Goal: Task Accomplishment & Management: Complete application form

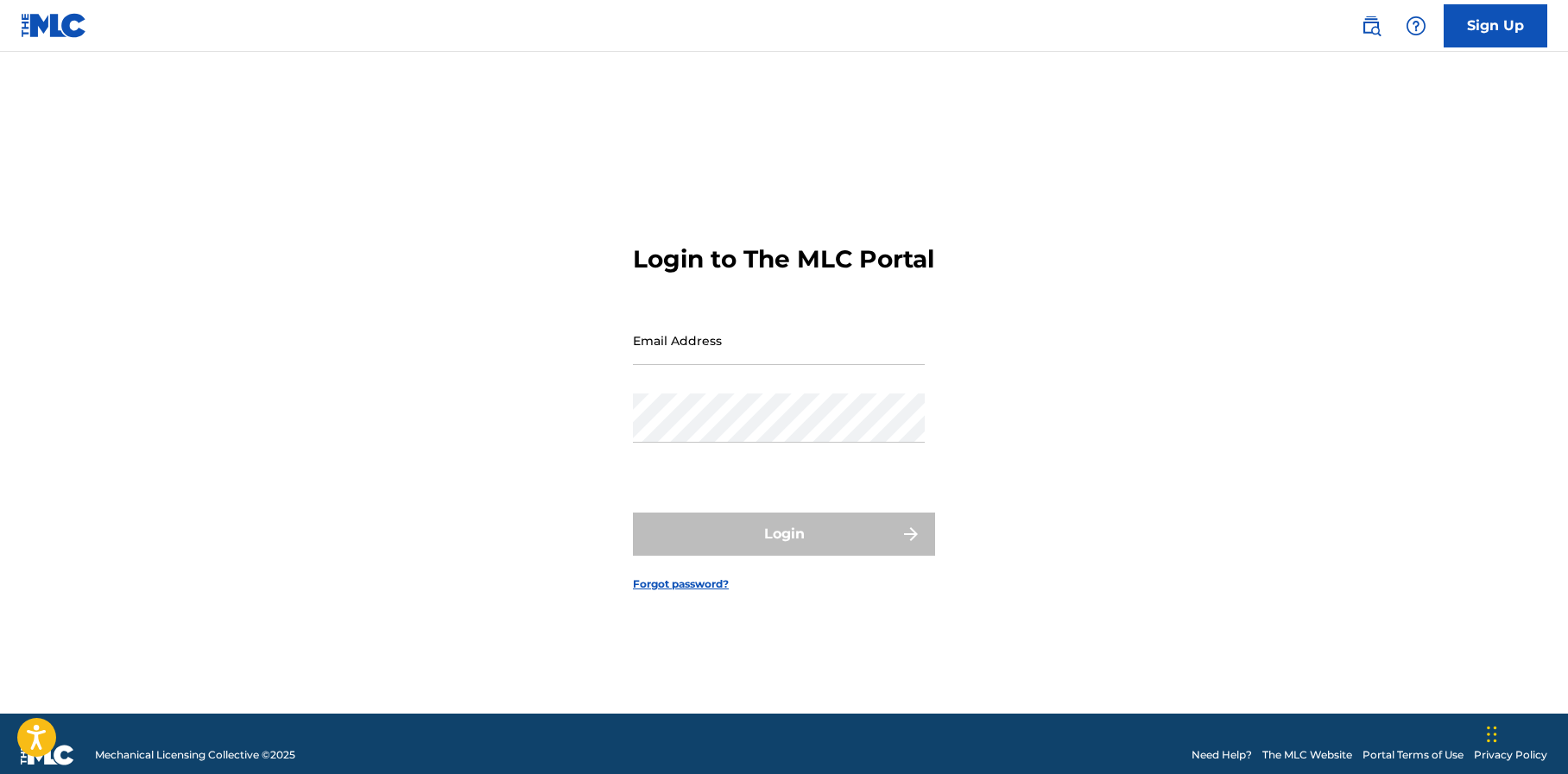
click at [681, 359] on input "Email Address" at bounding box center [779, 341] width 292 height 49
type input "[EMAIL_ADDRESS][DOMAIN_NAME]"
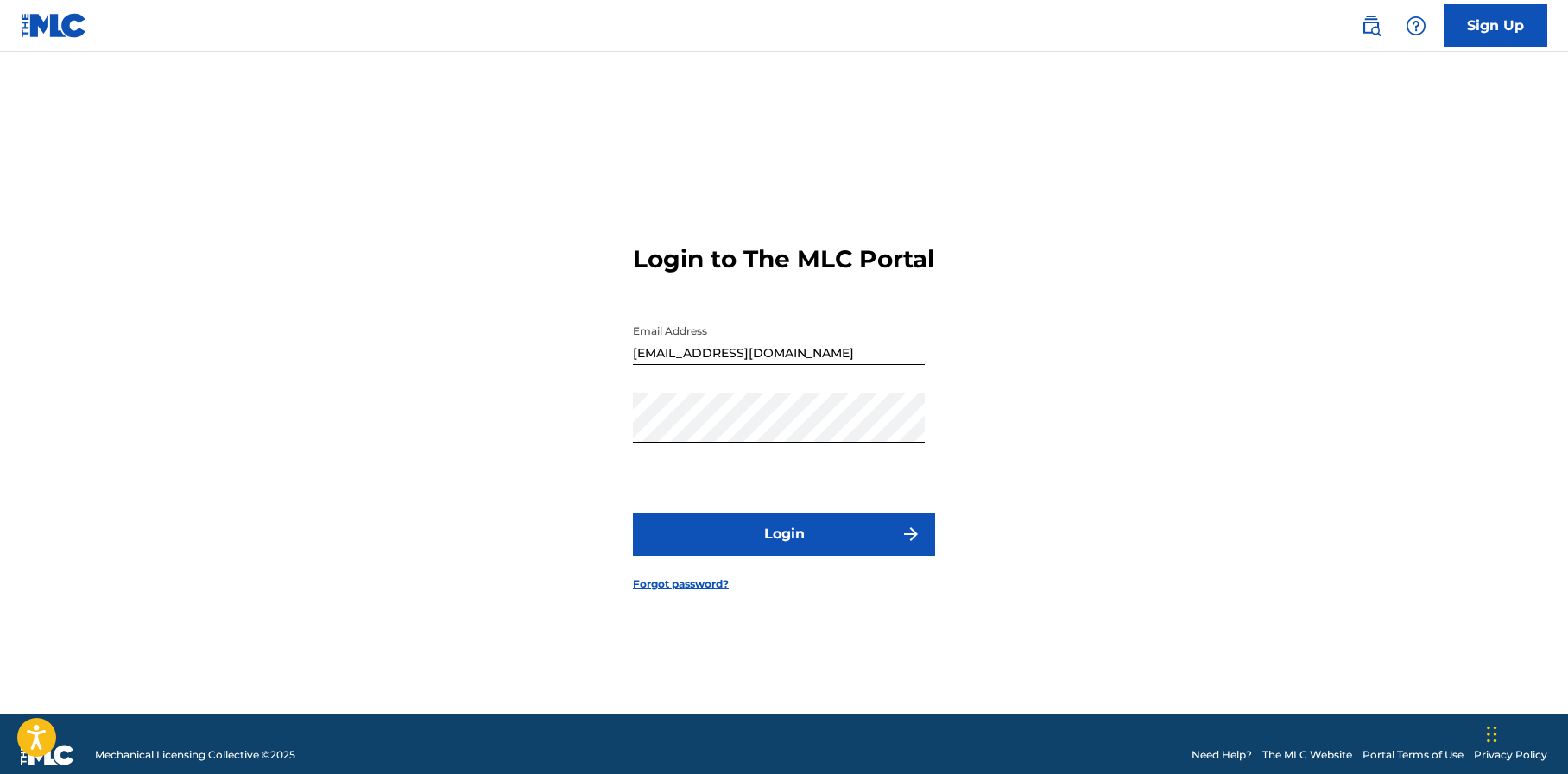
click at [732, 542] on button "Login" at bounding box center [784, 533] width 302 height 43
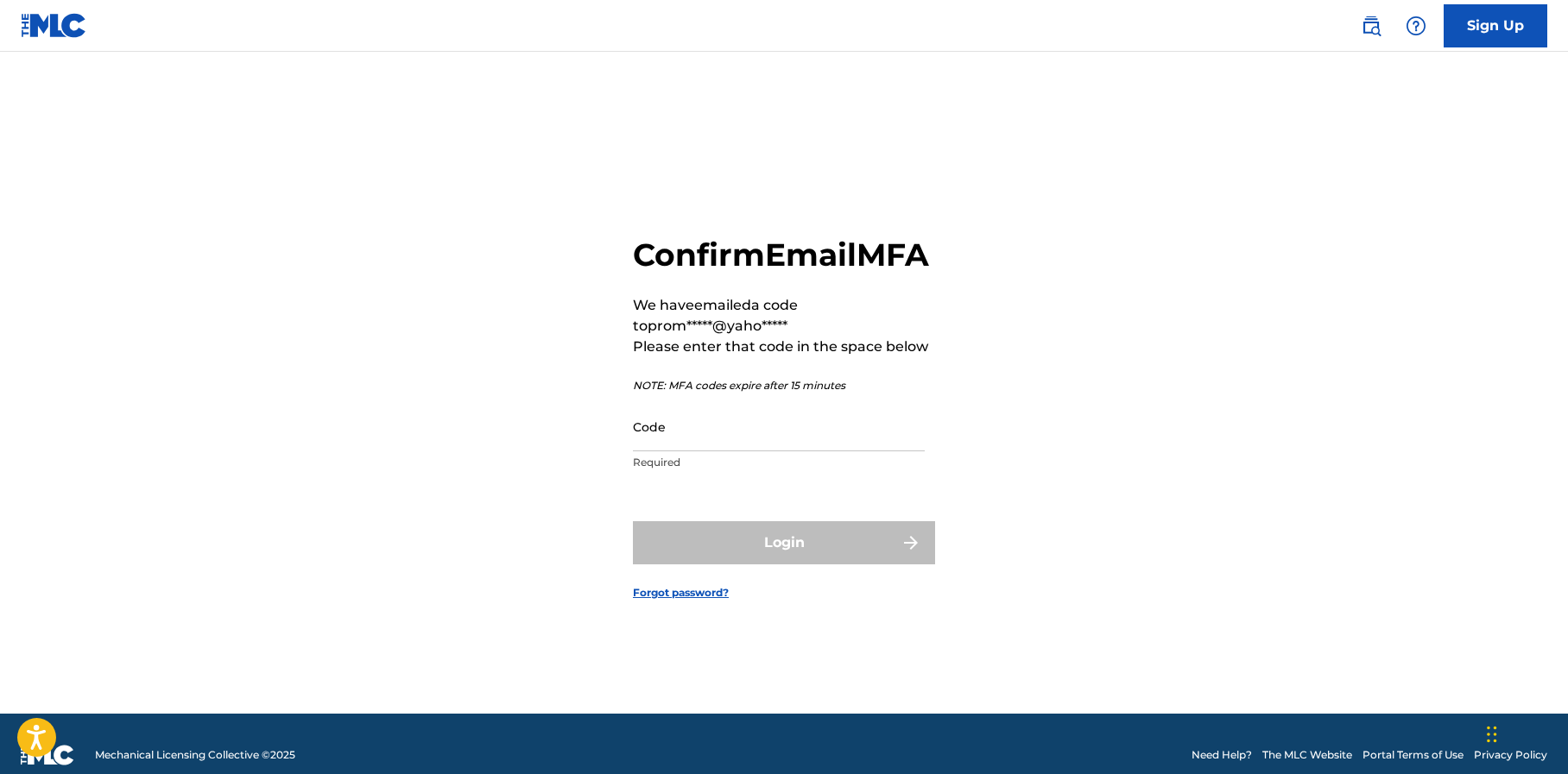
click at [659, 444] on input "Code" at bounding box center [779, 427] width 292 height 49
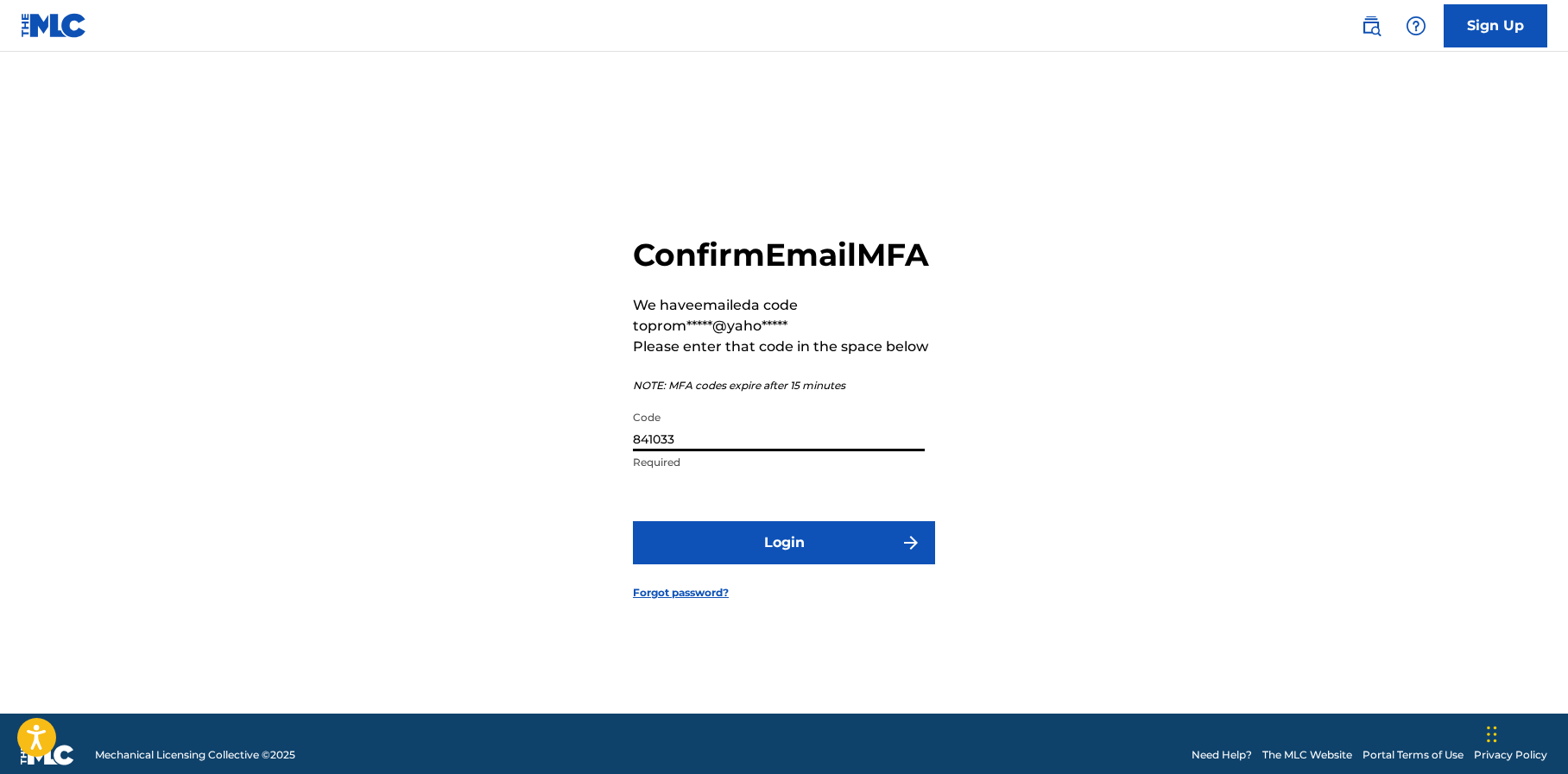
type input "841033"
click at [707, 554] on button "Login" at bounding box center [784, 542] width 302 height 43
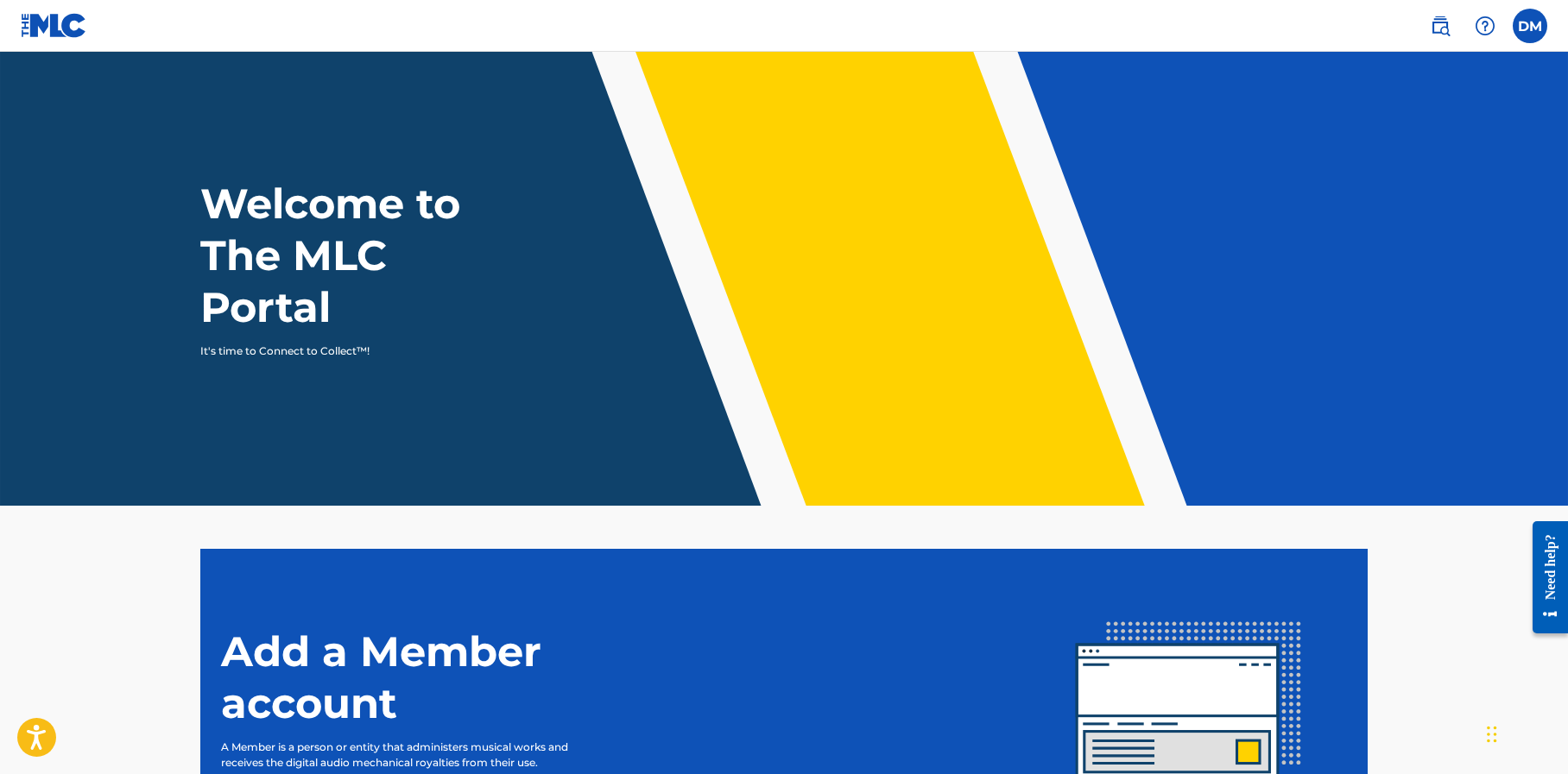
click at [1535, 27] on label at bounding box center [1531, 26] width 35 height 35
click at [1531, 26] on input "[PERSON_NAME] [EMAIL_ADDRESS][DOMAIN_NAME] Notification Preferences Profile Log…" at bounding box center [1531, 26] width 0 height 0
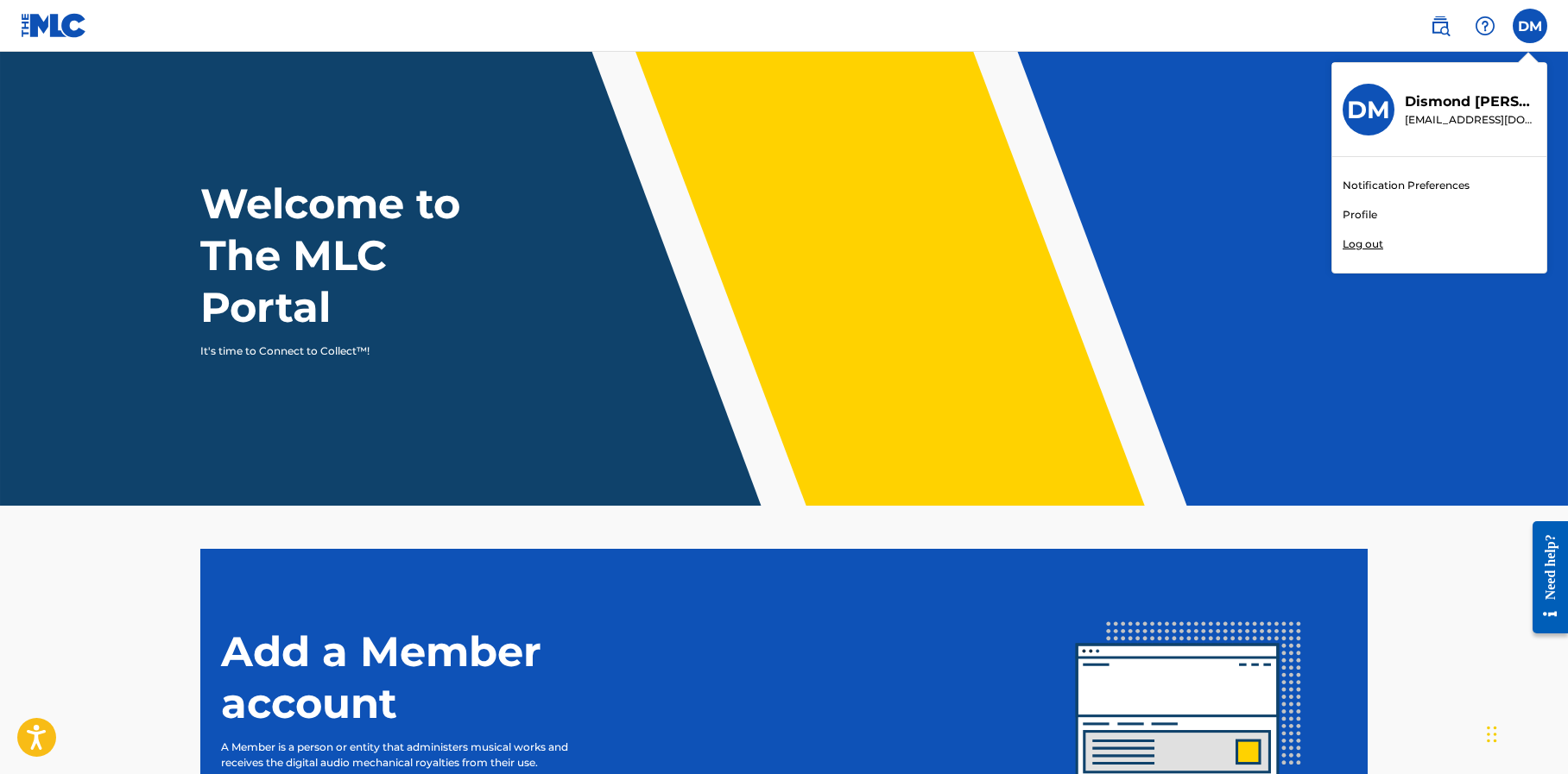
click at [1147, 97] on header "Welcome to The MLC Portal It's time to Connect to Collect™!" at bounding box center [784, 279] width 1568 height 454
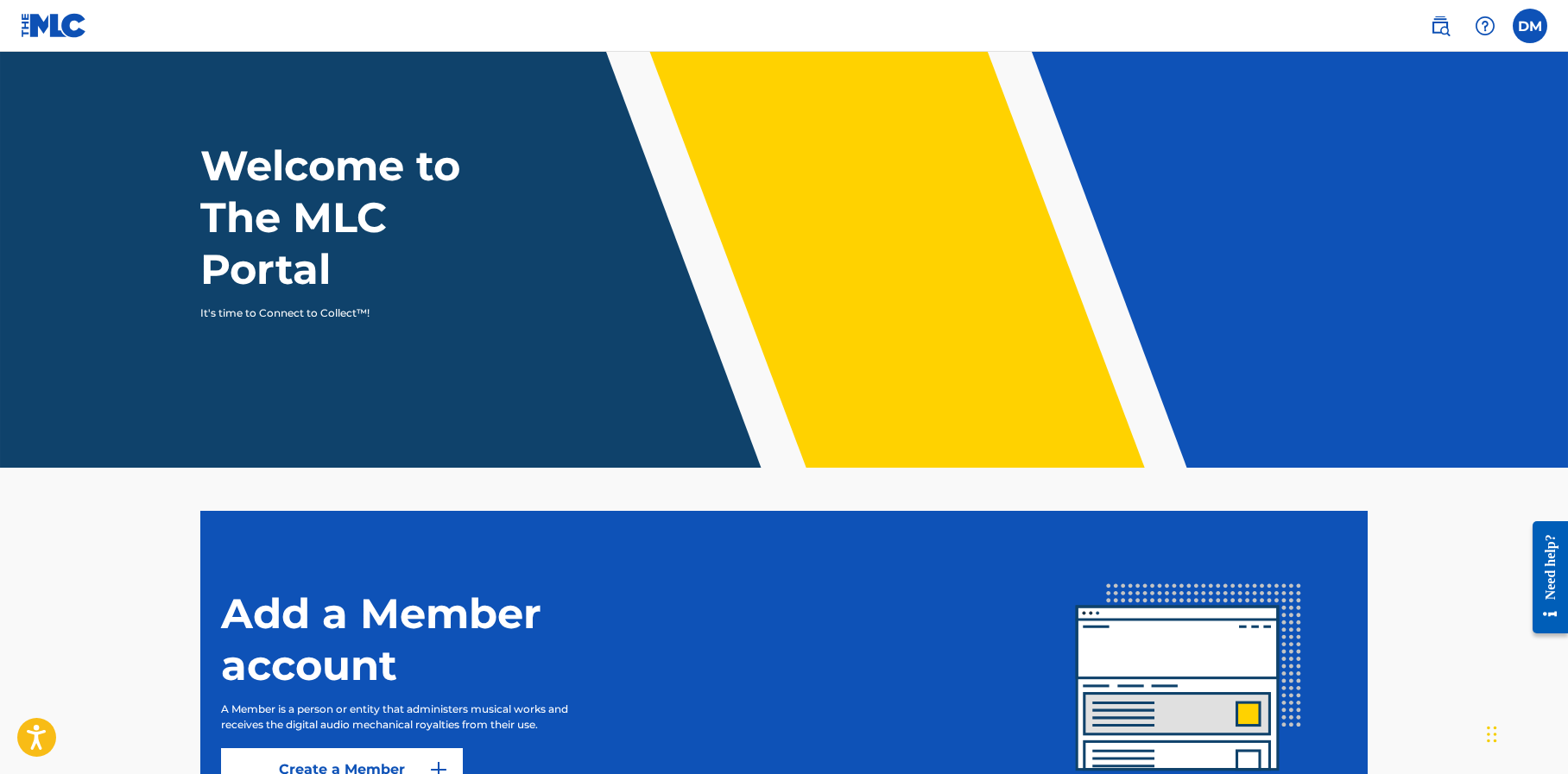
scroll to position [215, 0]
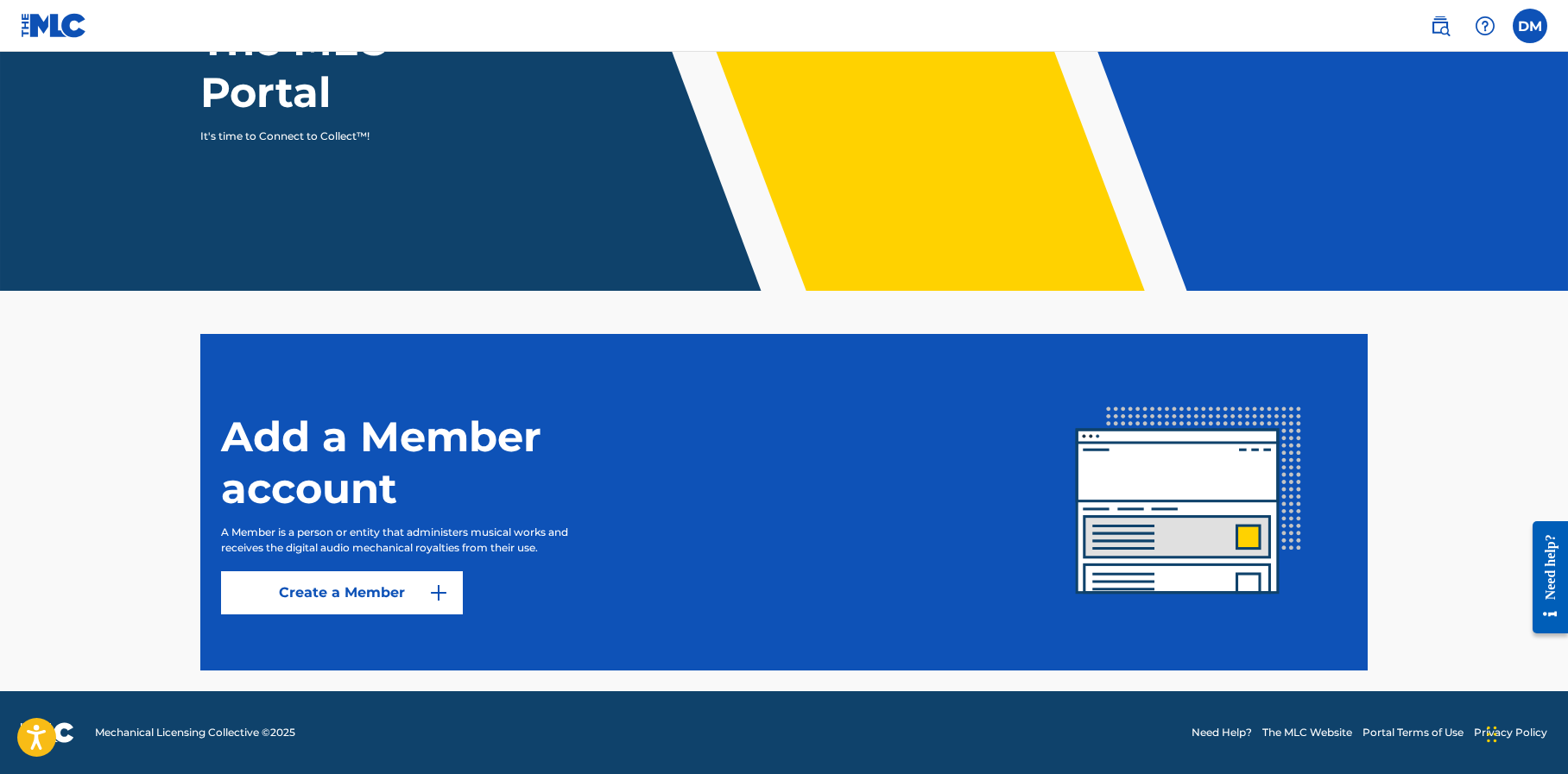
click at [337, 593] on link "Create a Member" at bounding box center [341, 593] width 242 height 43
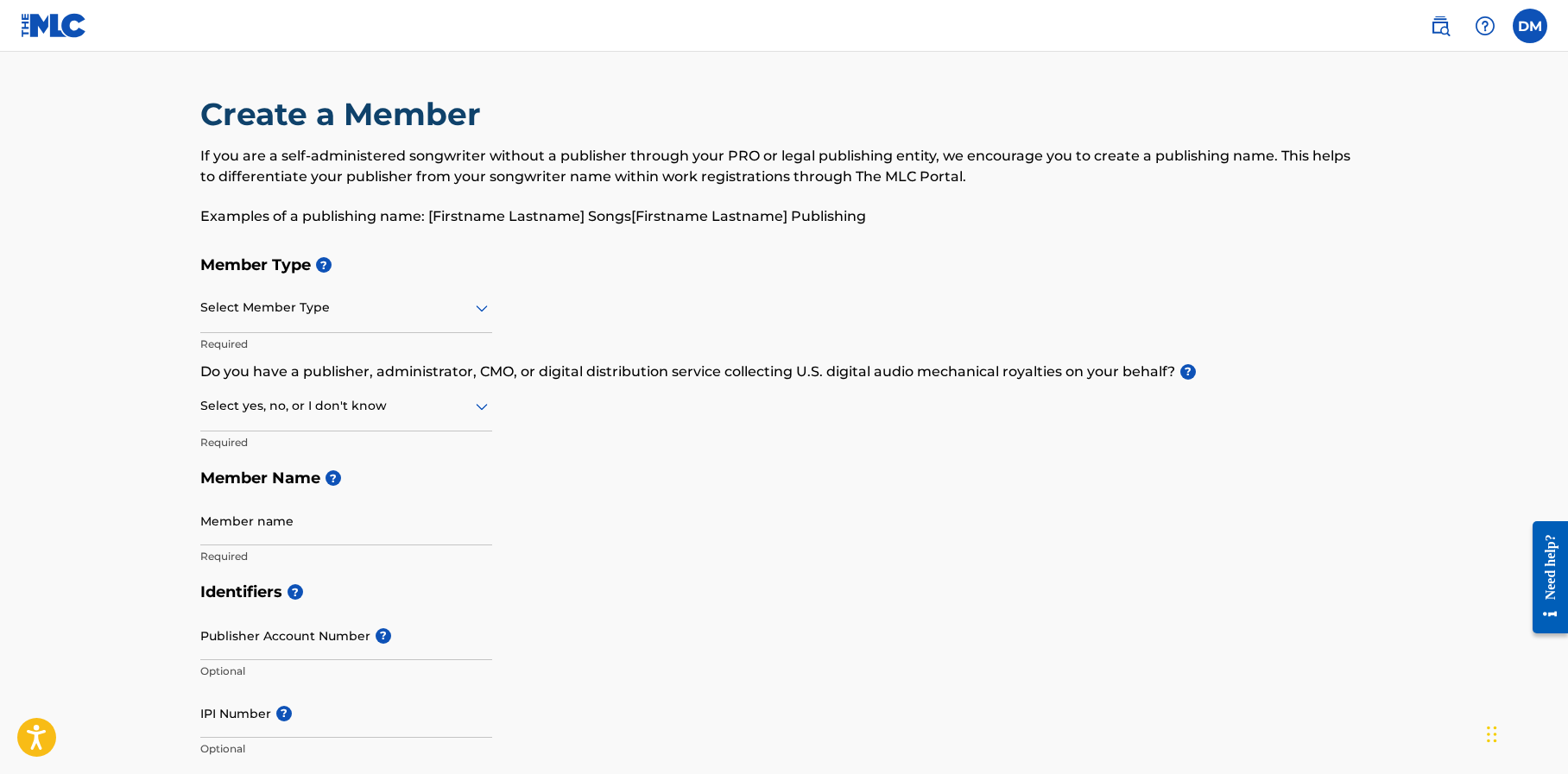
click at [373, 310] on div at bounding box center [347, 308] width 292 height 22
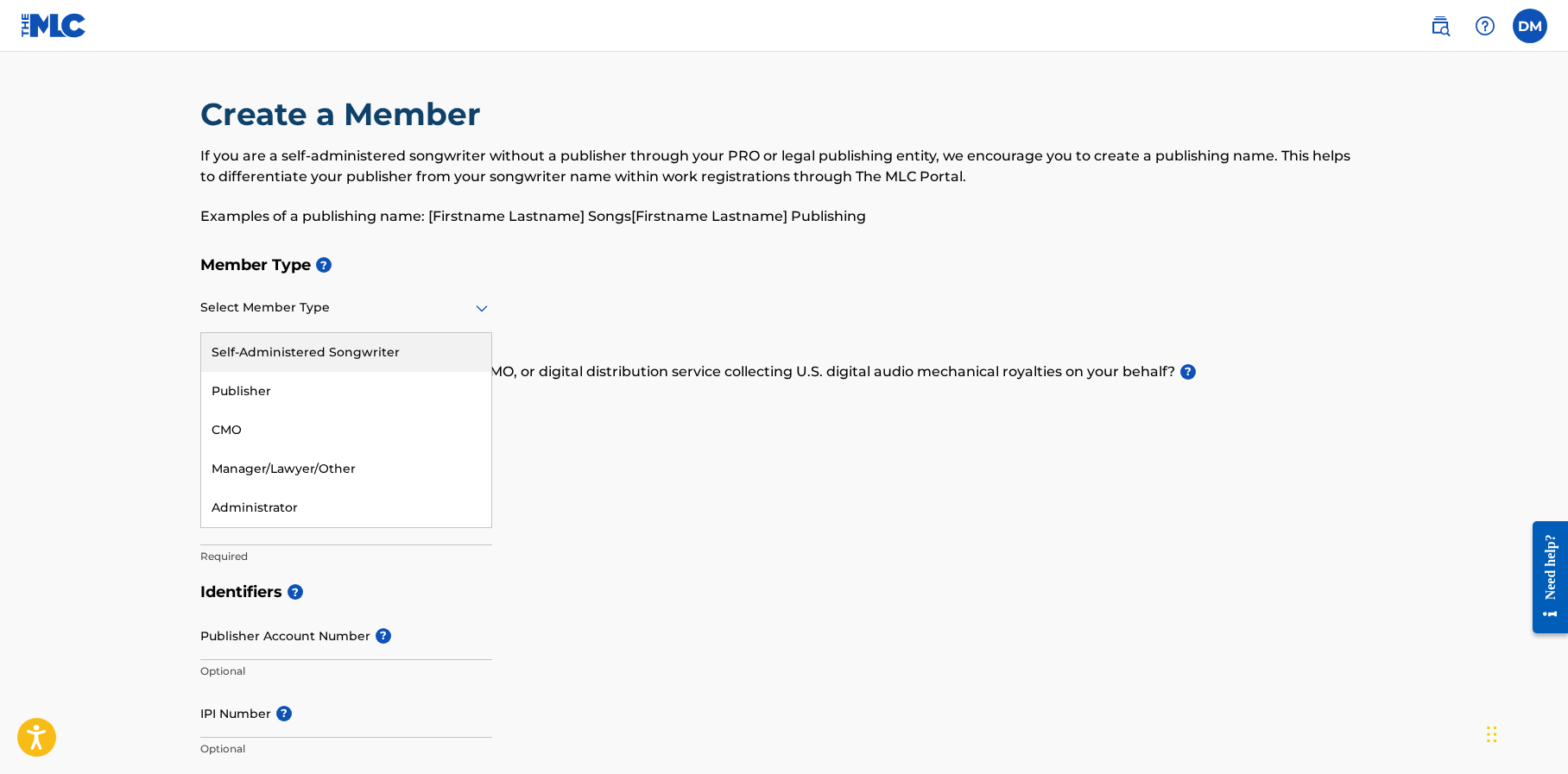
click at [372, 348] on div "Self-Administered Songwriter" at bounding box center [347, 352] width 290 height 39
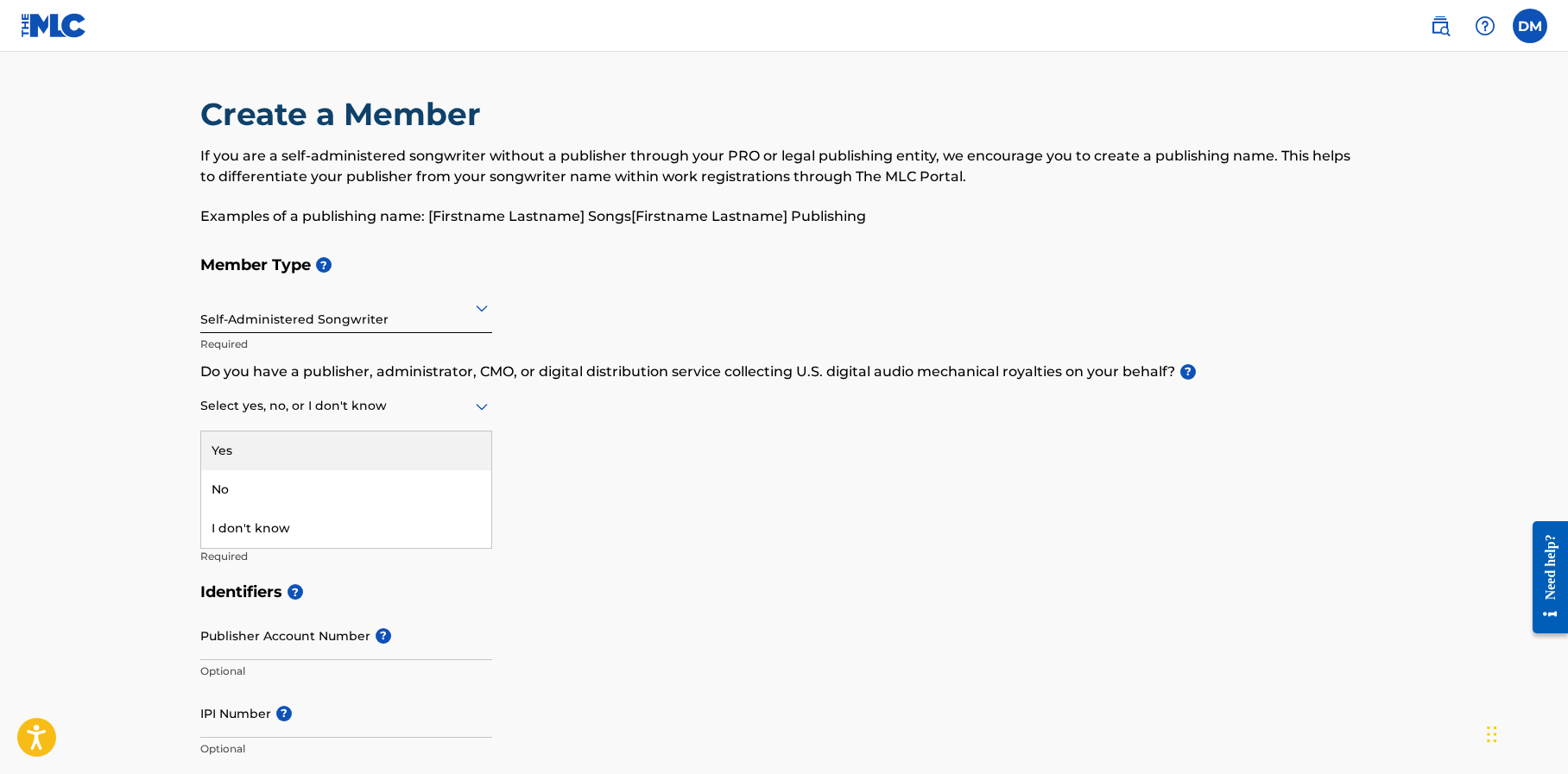
click at [421, 407] on div at bounding box center [347, 407] width 292 height 22
click at [379, 481] on div "No" at bounding box center [347, 490] width 290 height 39
click at [385, 407] on div at bounding box center [347, 407] width 292 height 22
click at [367, 447] on div "Yes" at bounding box center [347, 450] width 290 height 39
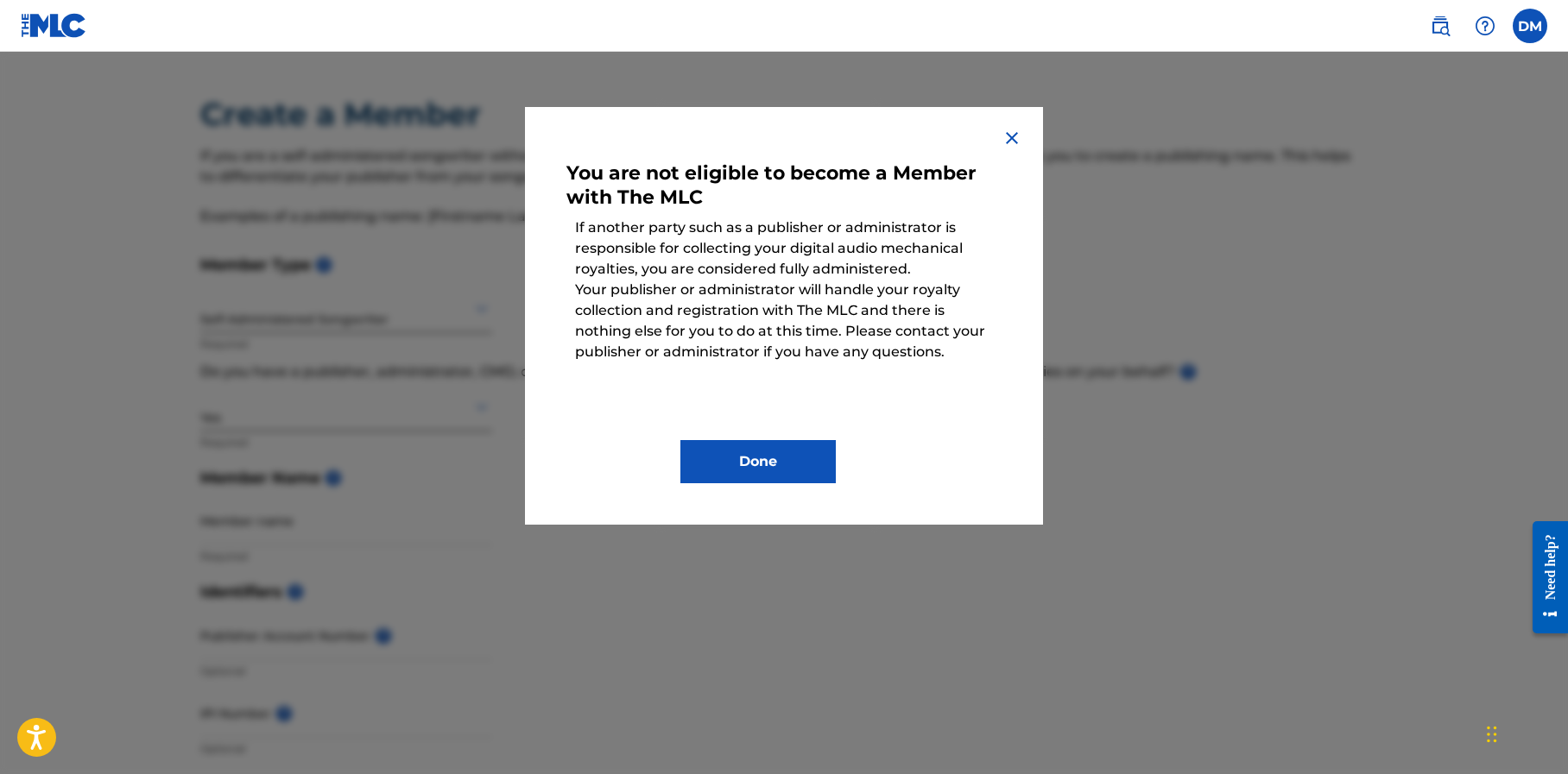
click at [1012, 142] on img at bounding box center [1012, 138] width 21 height 21
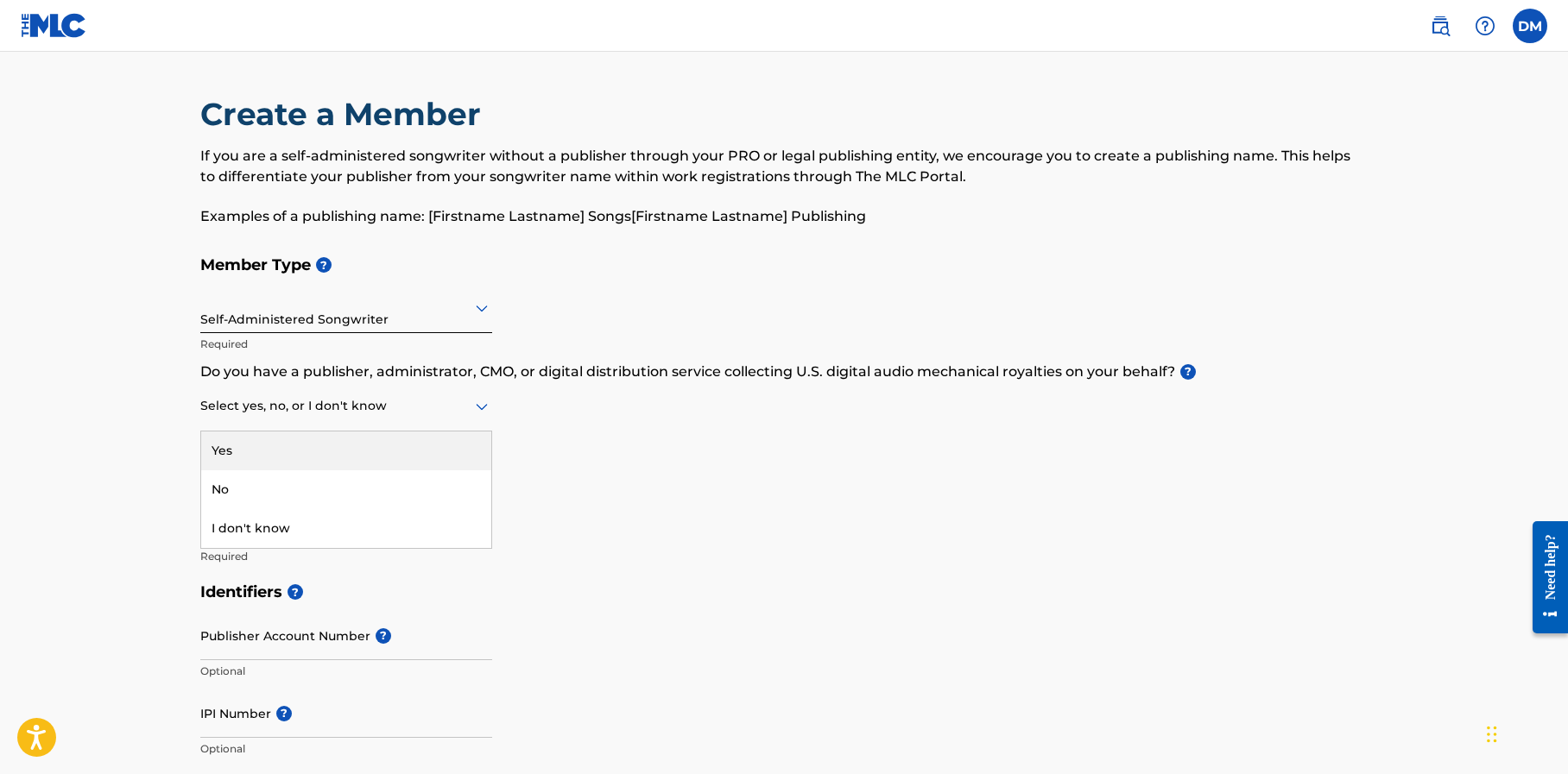
click at [366, 406] on div at bounding box center [347, 407] width 292 height 22
click at [317, 479] on div "No" at bounding box center [347, 490] width 290 height 39
click at [293, 524] on input "Member name" at bounding box center [347, 521] width 292 height 49
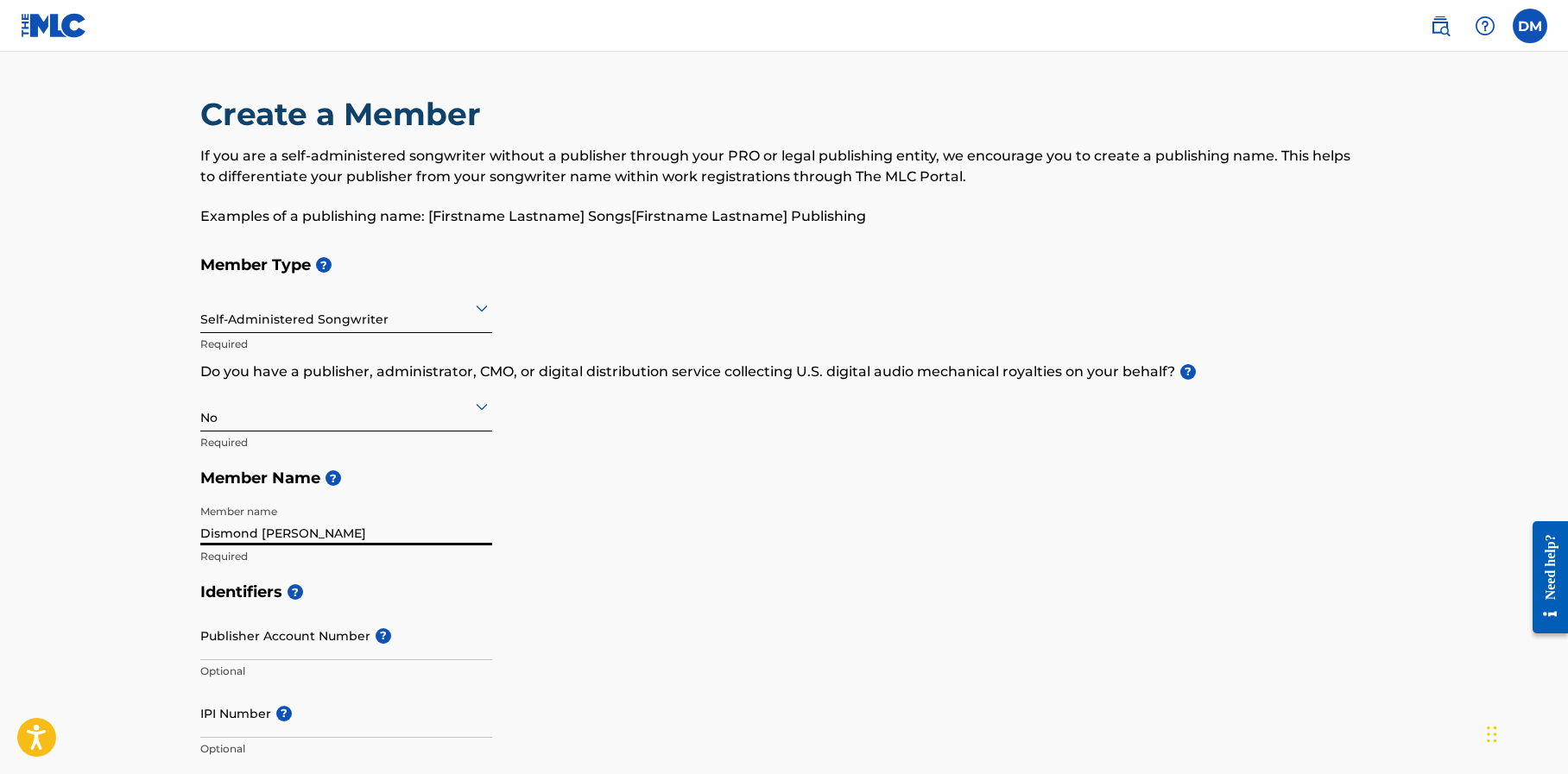
type input "Dismond [PERSON_NAME]"
click at [568, 495] on h5 "Member Name ?" at bounding box center [784, 479] width 1168 height 37
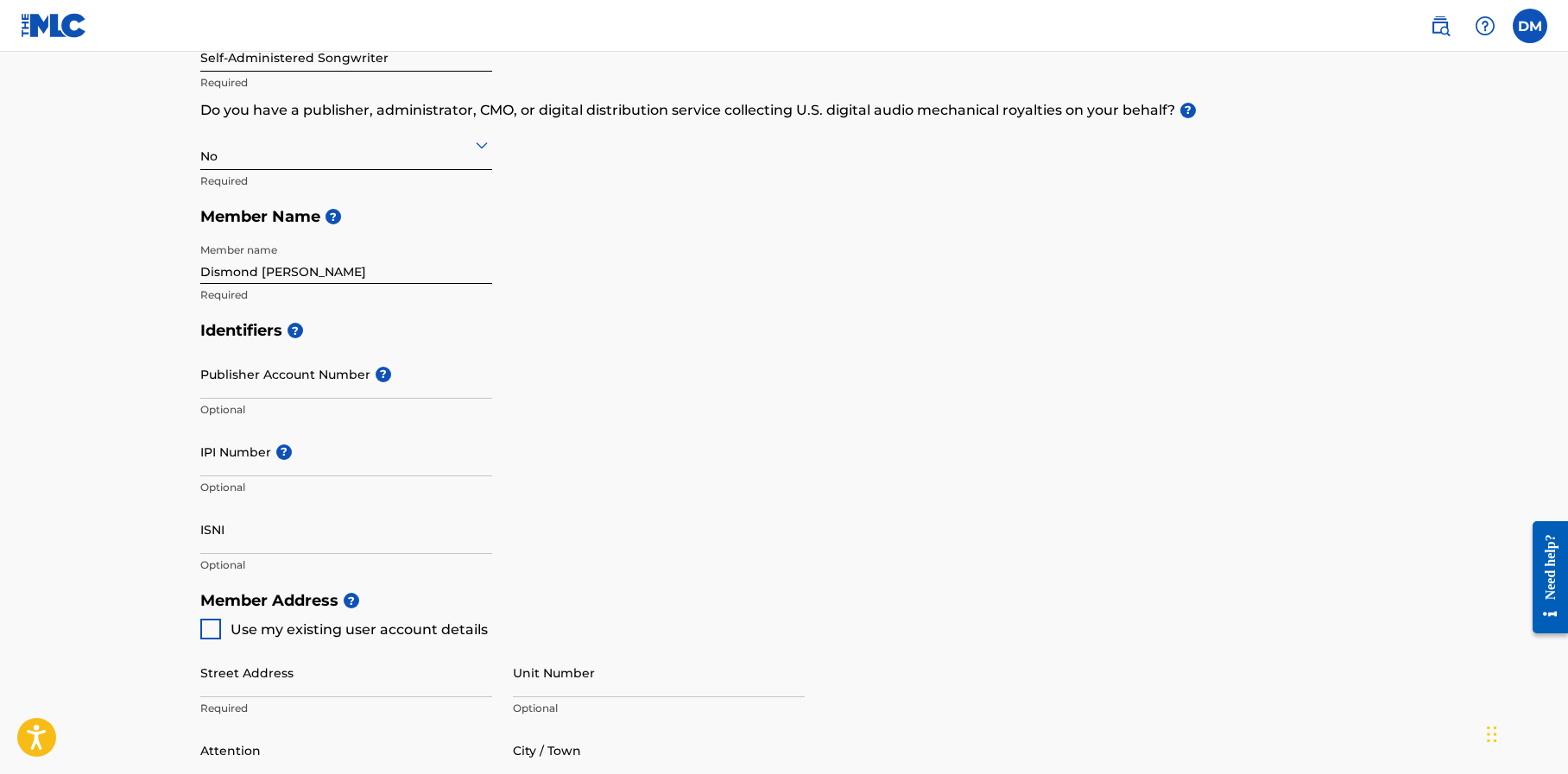
scroll to position [264, 0]
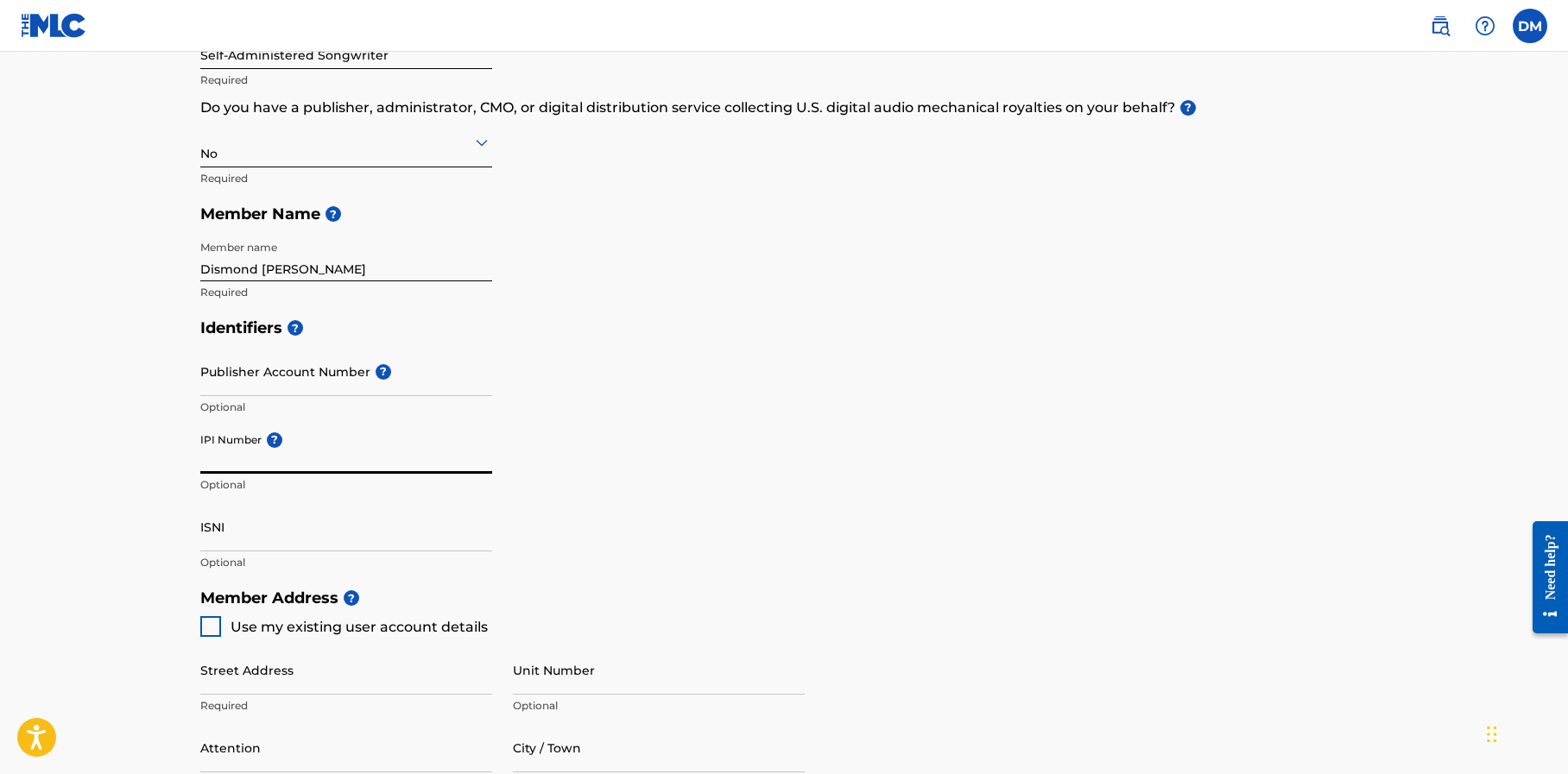
click at [315, 456] on input "IPI Number ?" at bounding box center [347, 449] width 292 height 49
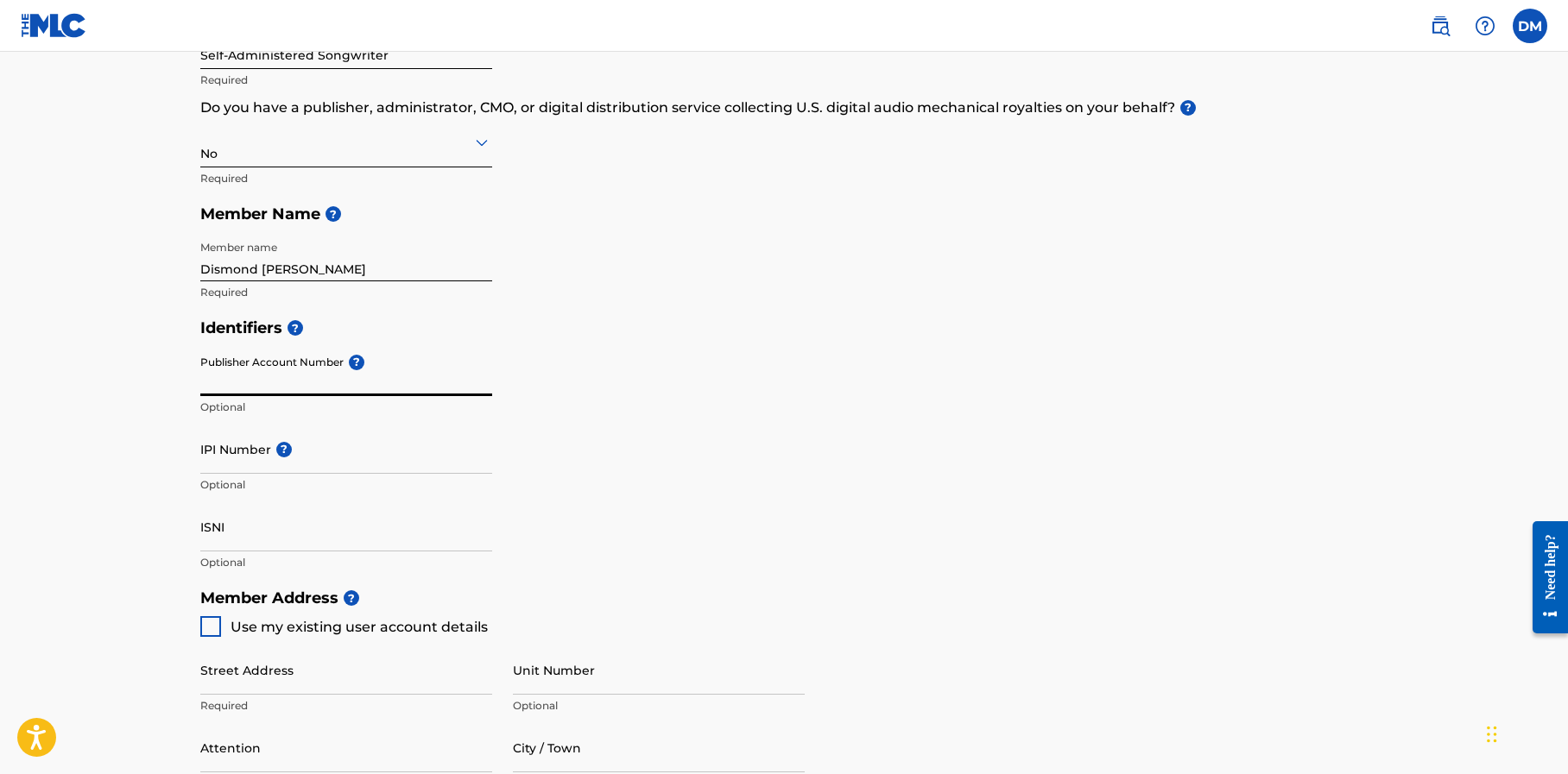
click at [311, 372] on input "Publisher Account Number ?" at bounding box center [347, 372] width 292 height 49
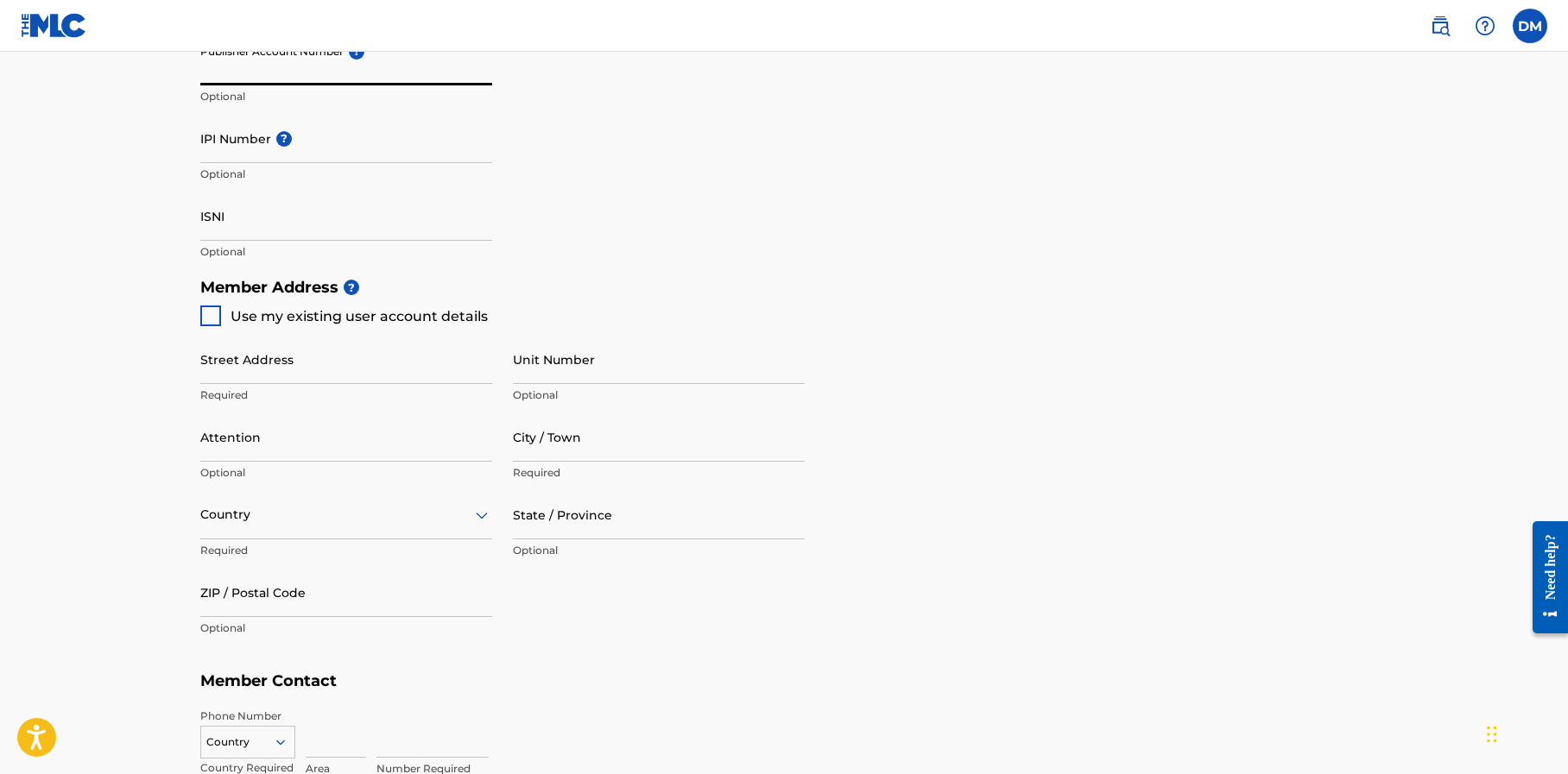
scroll to position [589, 0]
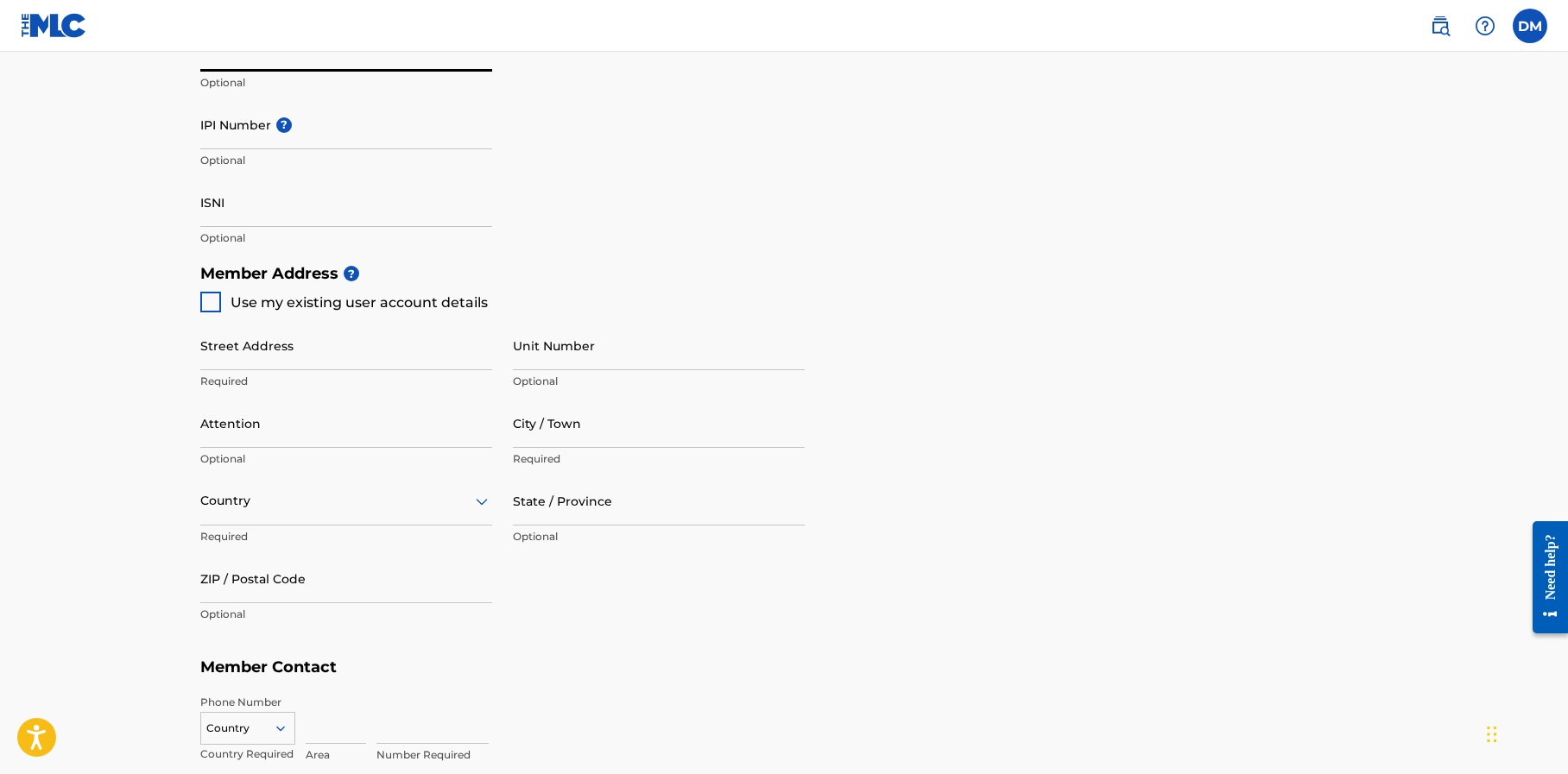
click at [234, 348] on input "Street Address" at bounding box center [347, 346] width 292 height 49
type input "[STREET_ADDRESS][PERSON_NAME]"
type input "40"
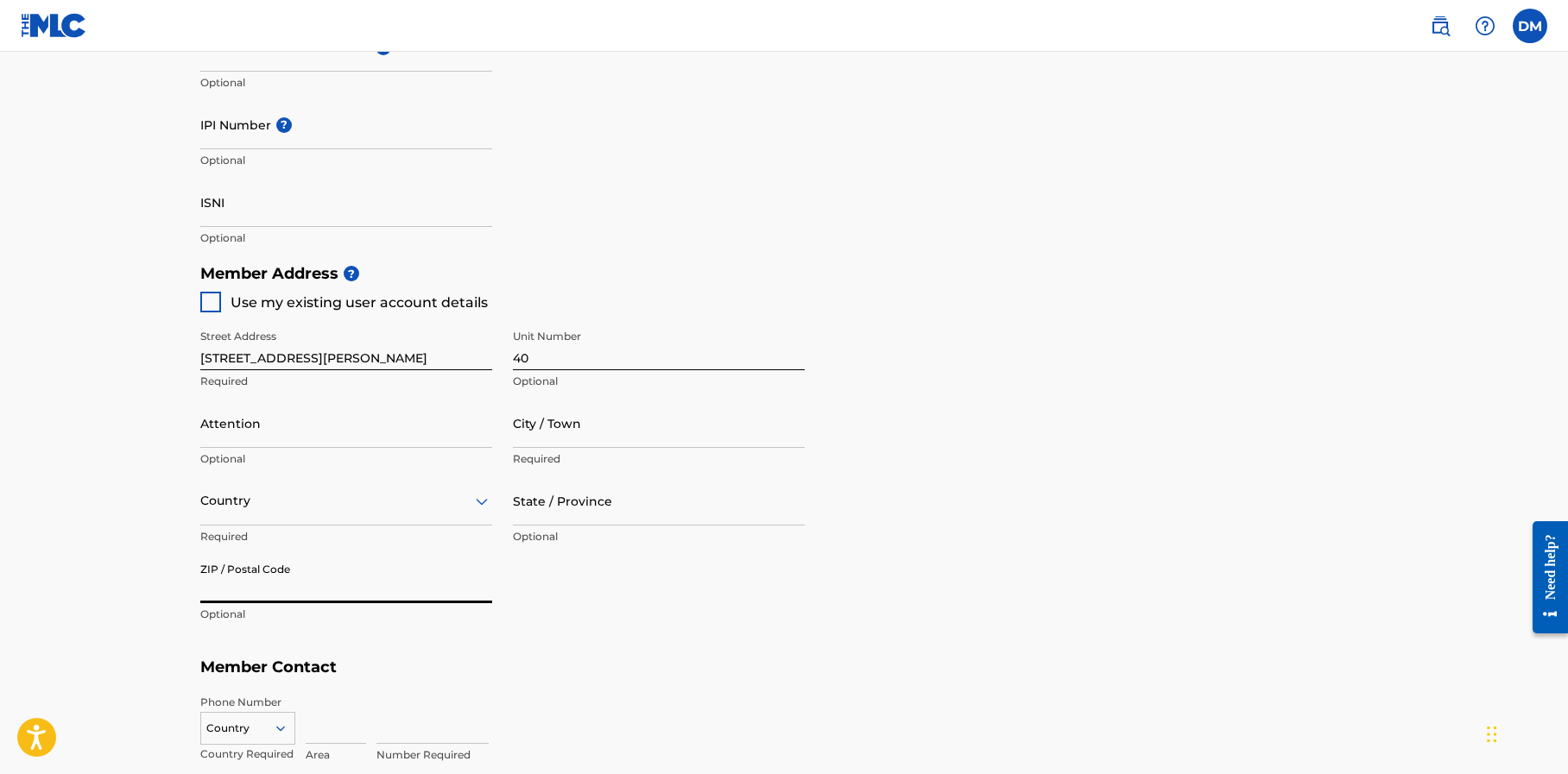
click at [316, 578] on input "ZIP / Postal Code" at bounding box center [347, 579] width 292 height 49
type input "89115"
type input "Dismond [PERSON_NAME]"
type input "[GEOGRAPHIC_DATA]"
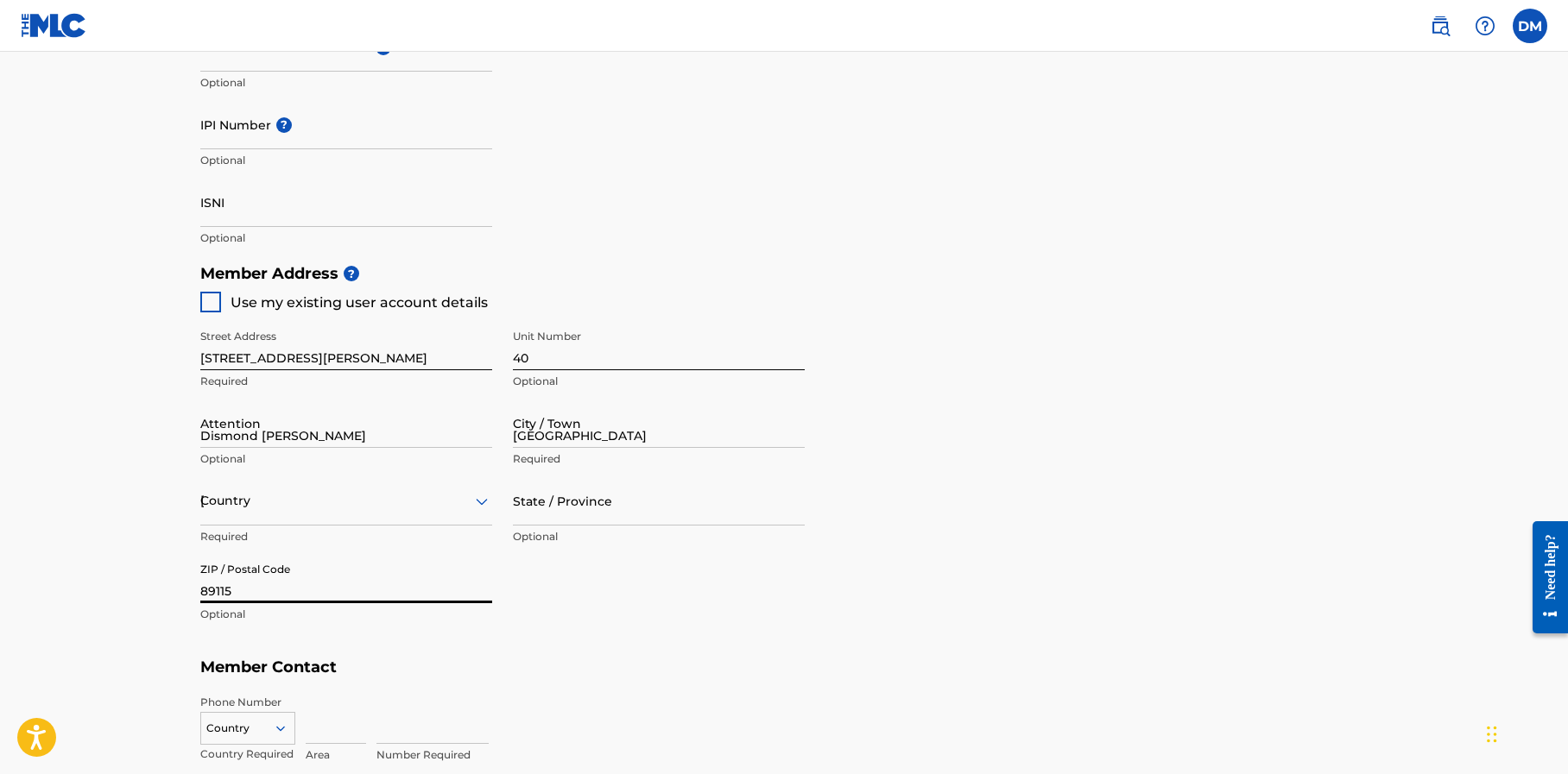
type input "NV"
type input "1"
type input "725"
type input "2840510"
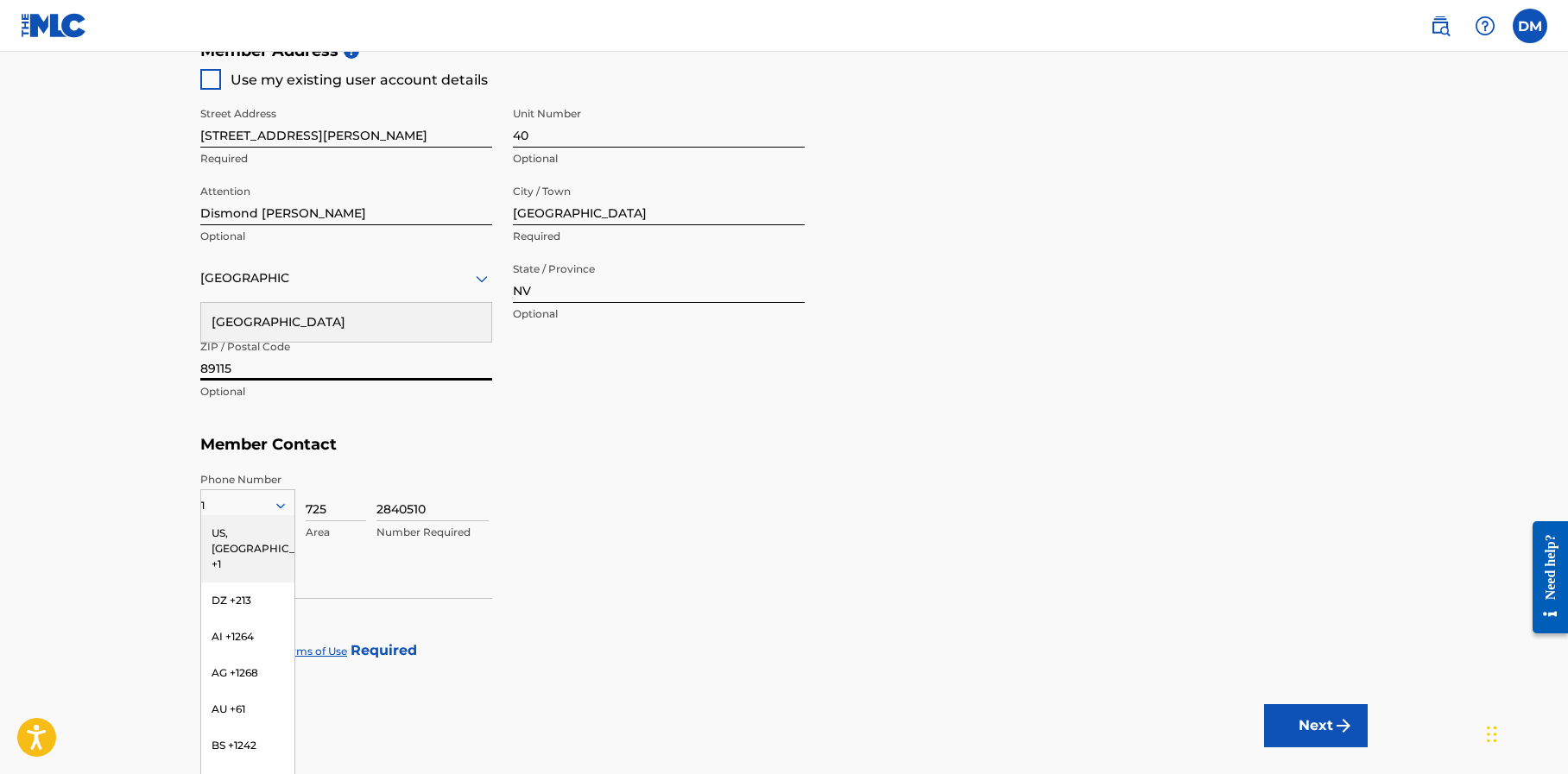
click at [585, 467] on div "Phone Number 1 [GEOGRAPHIC_DATA], [GEOGRAPHIC_DATA] +1 DZ +213 AI +1264 AG +126…" at bounding box center [784, 506] width 1168 height 87
click at [283, 500] on icon at bounding box center [280, 505] width 16 height 15
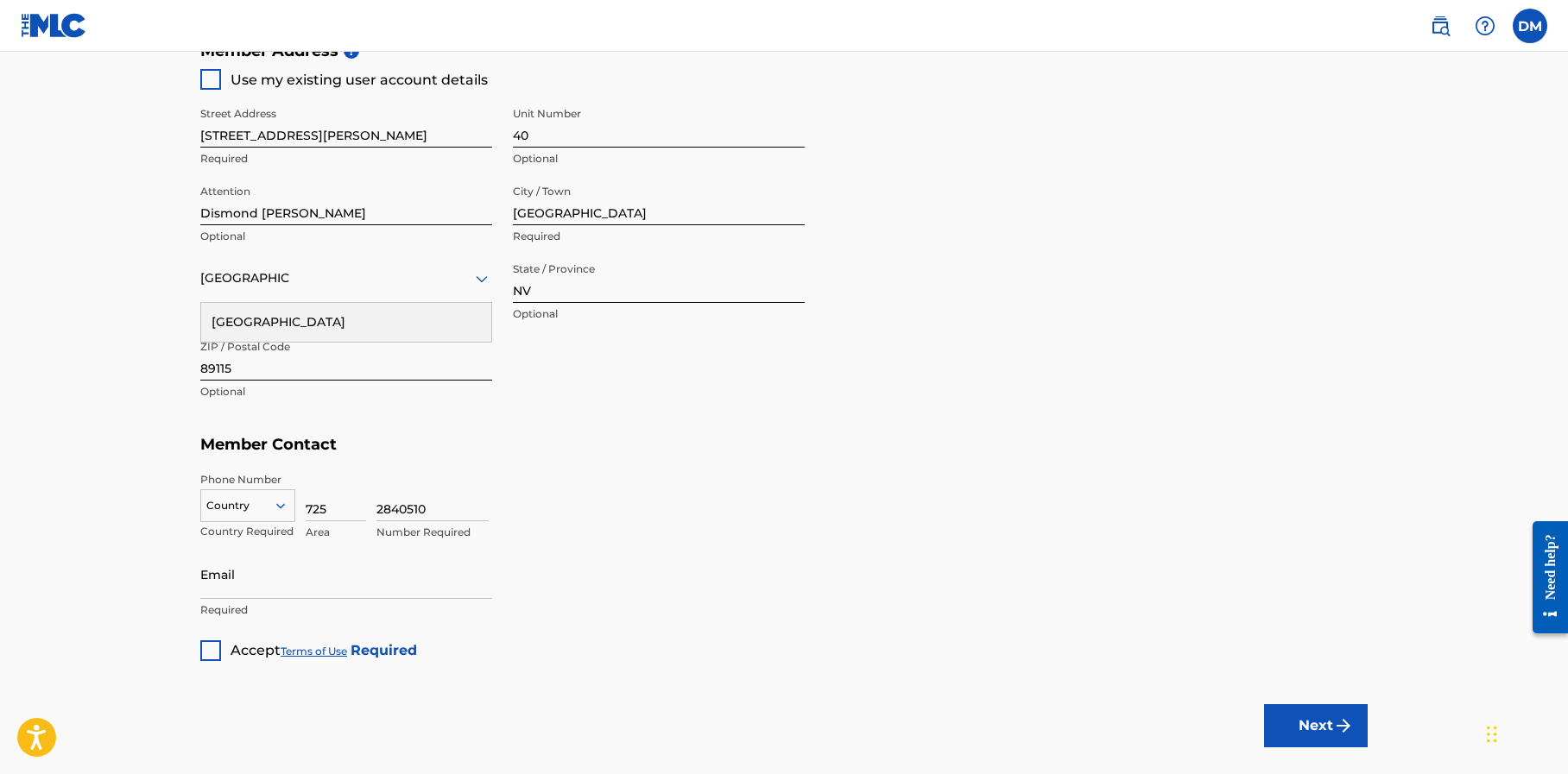
click at [443, 472] on input "2840510" at bounding box center [432, 497] width 112 height 49
click at [482, 457] on h5 "Member Contact" at bounding box center [784, 445] width 1168 height 37
click at [586, 365] on div "Street Address [STREET_ADDRESS][PERSON_NAME] Optional Attention Dismond [PERSON…" at bounding box center [503, 253] width 605 height 328
click at [355, 315] on div "[GEOGRAPHIC_DATA]" at bounding box center [347, 322] width 290 height 39
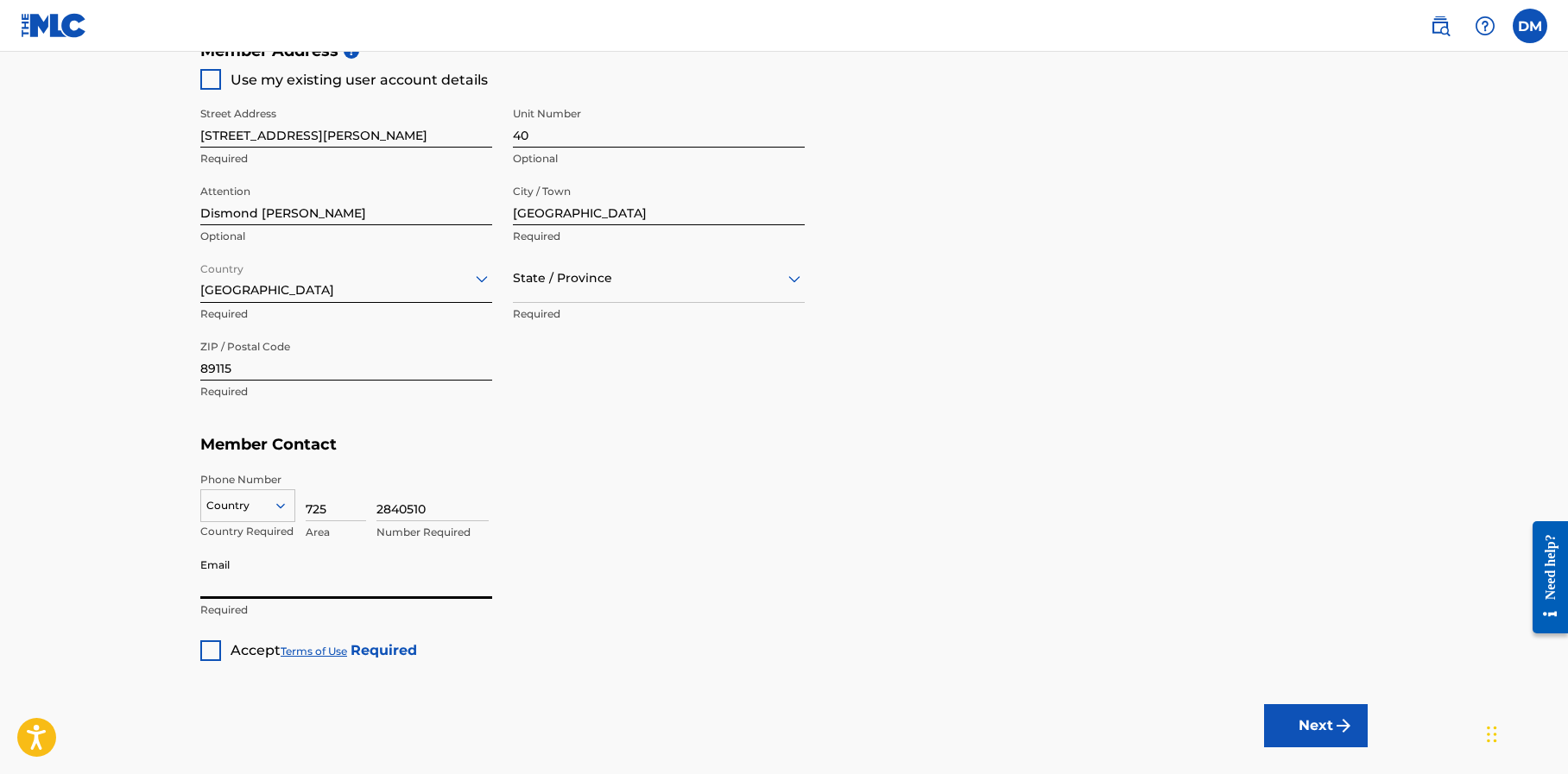
click at [260, 569] on input "Email" at bounding box center [347, 574] width 292 height 49
type input "[EMAIL_ADDRESS][DOMAIN_NAME]"
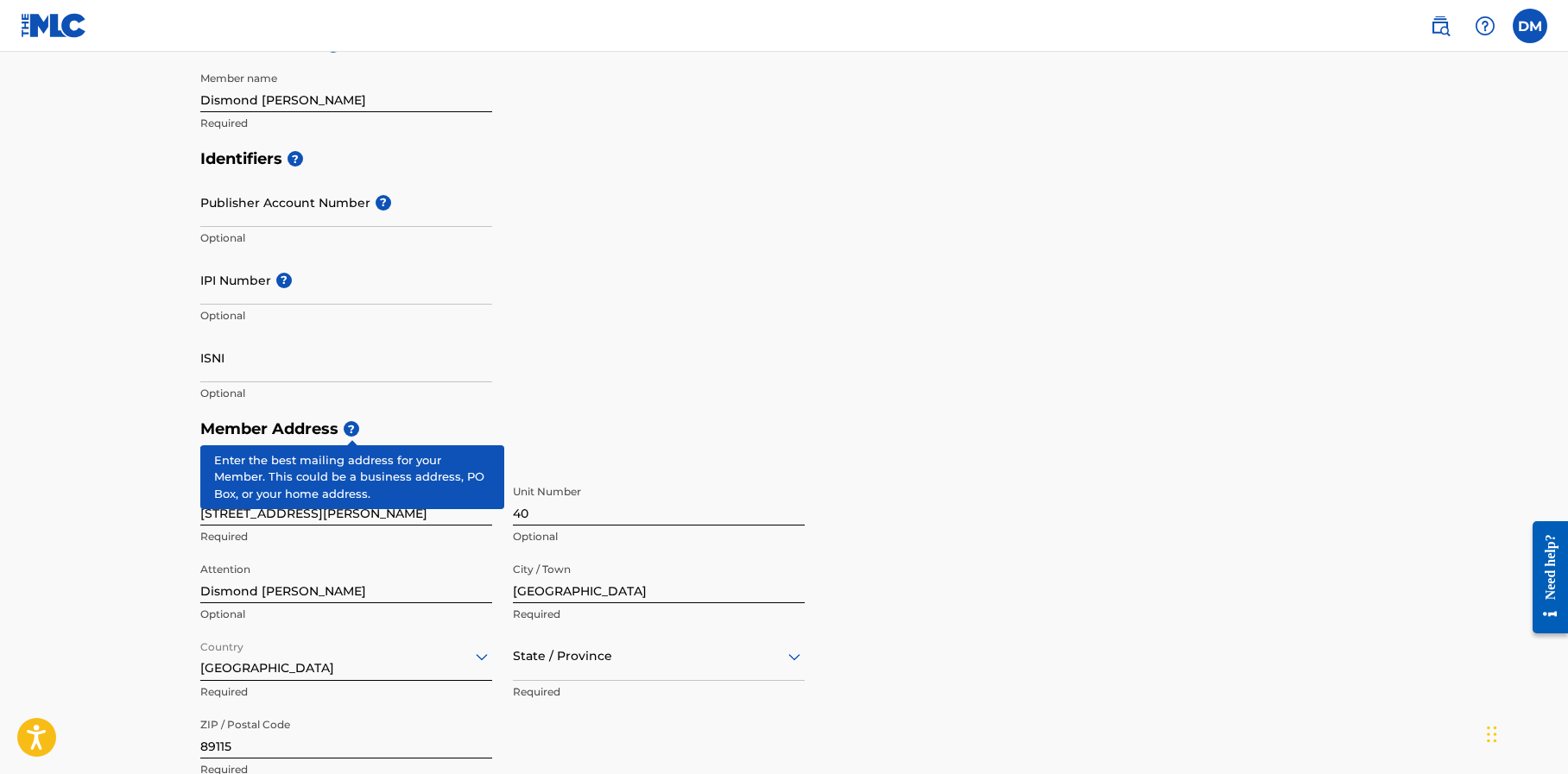
scroll to position [430, 0]
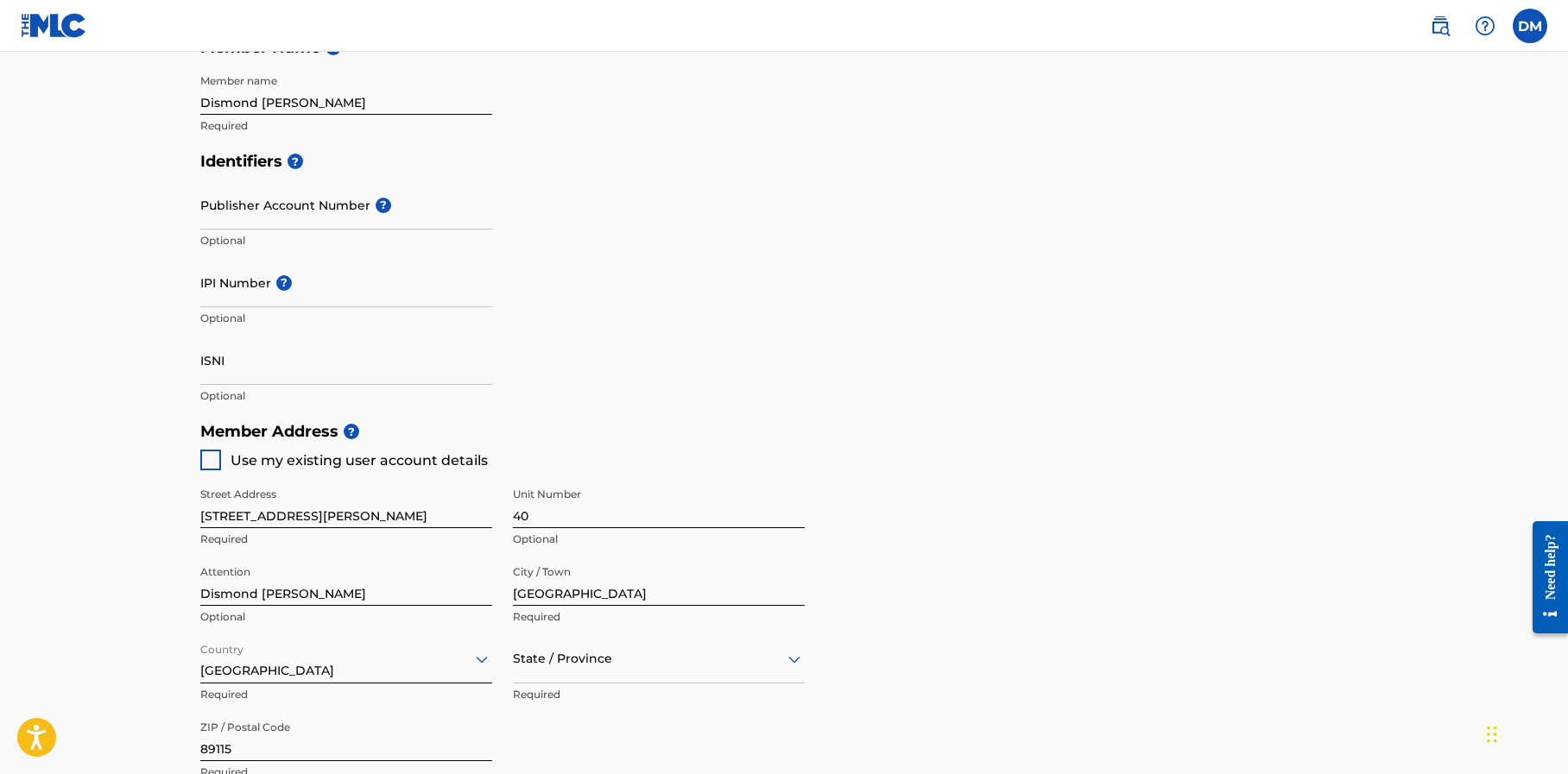
click at [213, 457] on div at bounding box center [211, 459] width 21 height 21
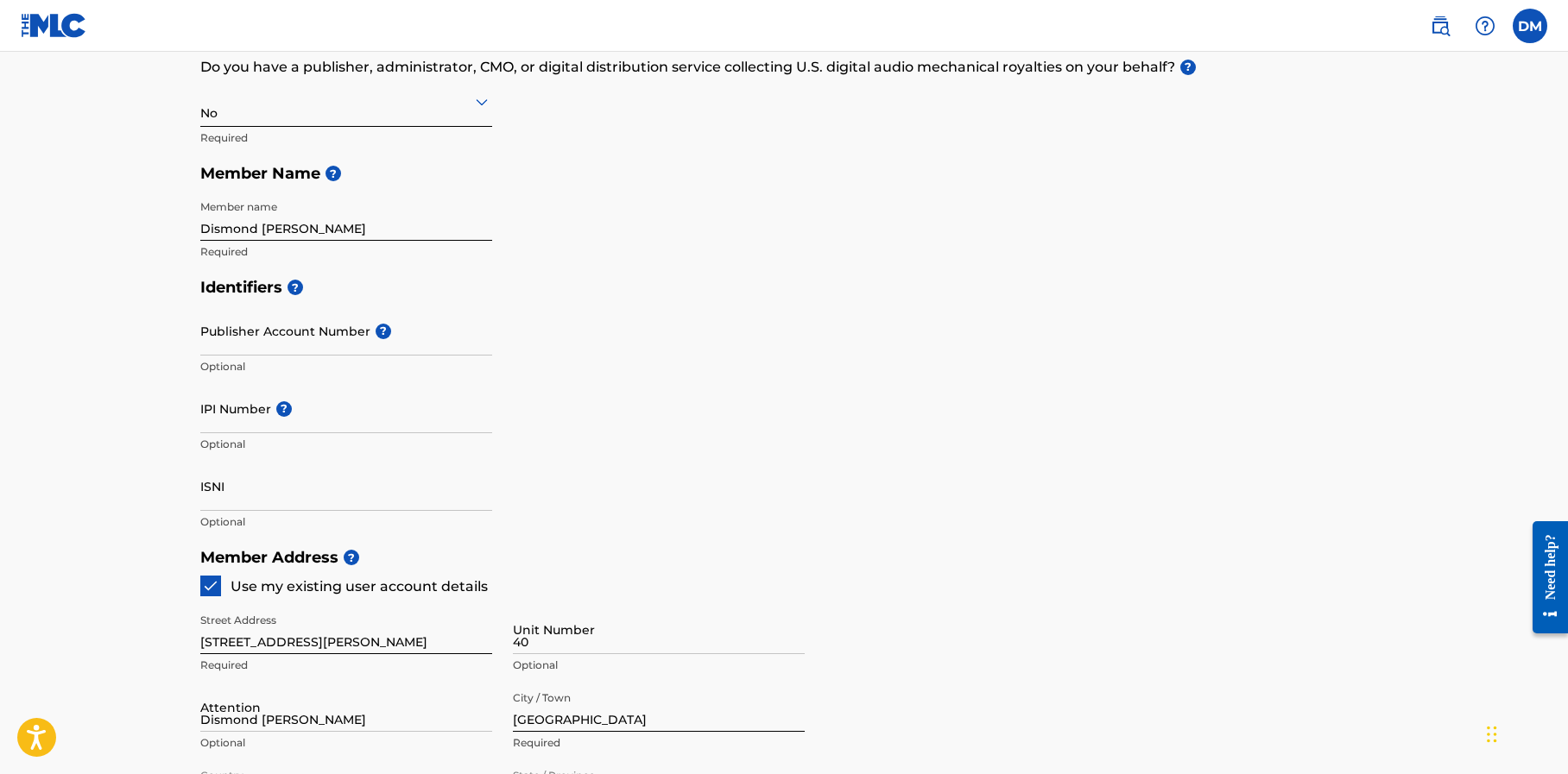
scroll to position [302, 0]
click at [224, 493] on input "ISNI" at bounding box center [347, 489] width 292 height 49
paste input "903343"
type input "9"
click at [254, 415] on input "IPI Number ?" at bounding box center [347, 411] width 292 height 49
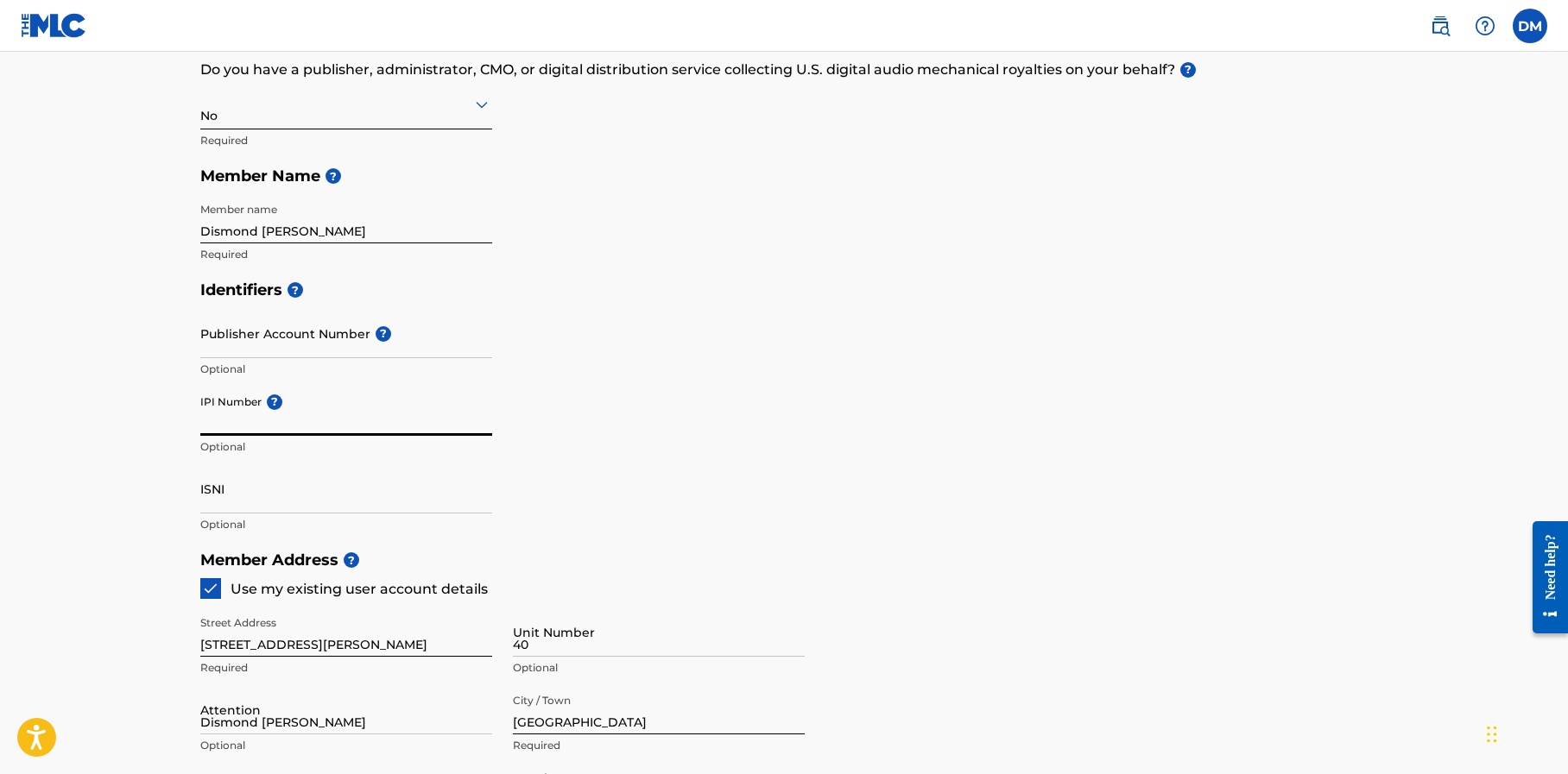
paste input "903343"
click at [560, 452] on div "Identifiers ? Publisher Account Number ? Optional IPI Number ? 903343 Invalid I…" at bounding box center [784, 407] width 1168 height 270
click at [248, 421] on input "903343" at bounding box center [347, 411] width 292 height 49
type input "9"
click at [329, 335] on input "Publisher Account Number ?" at bounding box center [347, 334] width 292 height 49
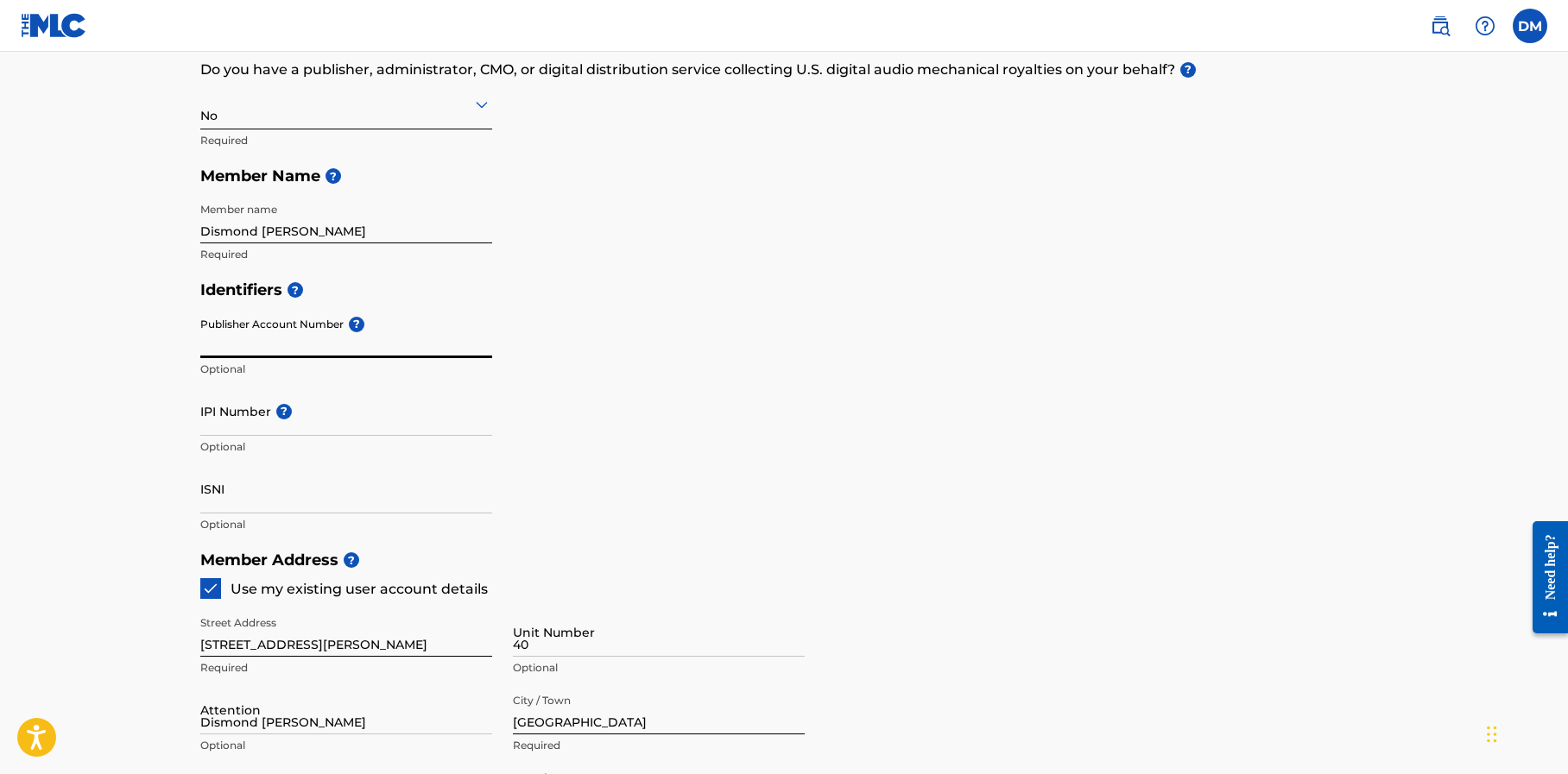
paste input "903343"
click at [411, 405] on input "IPI Number ?" at bounding box center [347, 411] width 292 height 49
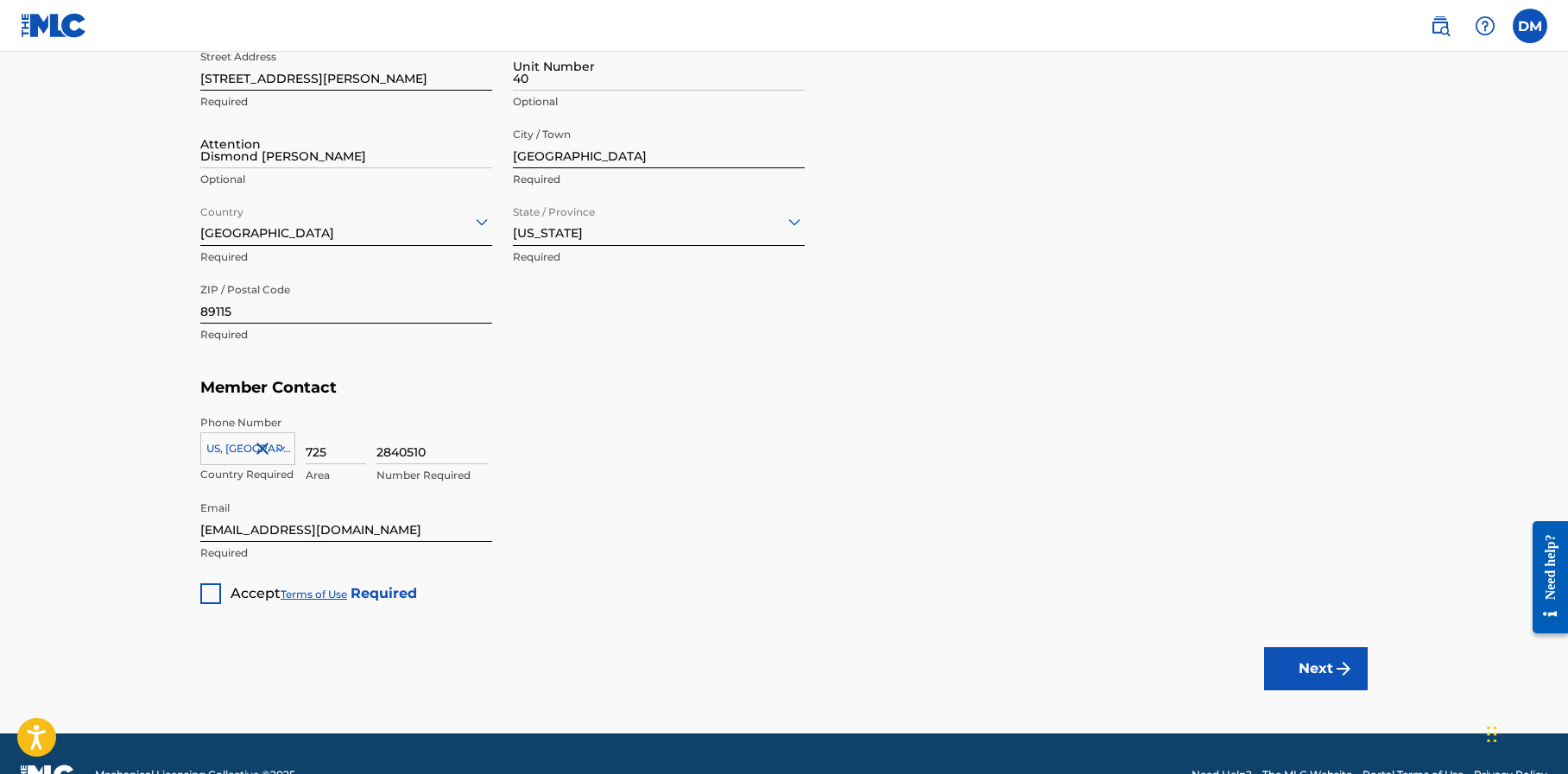
scroll to position [911, 0]
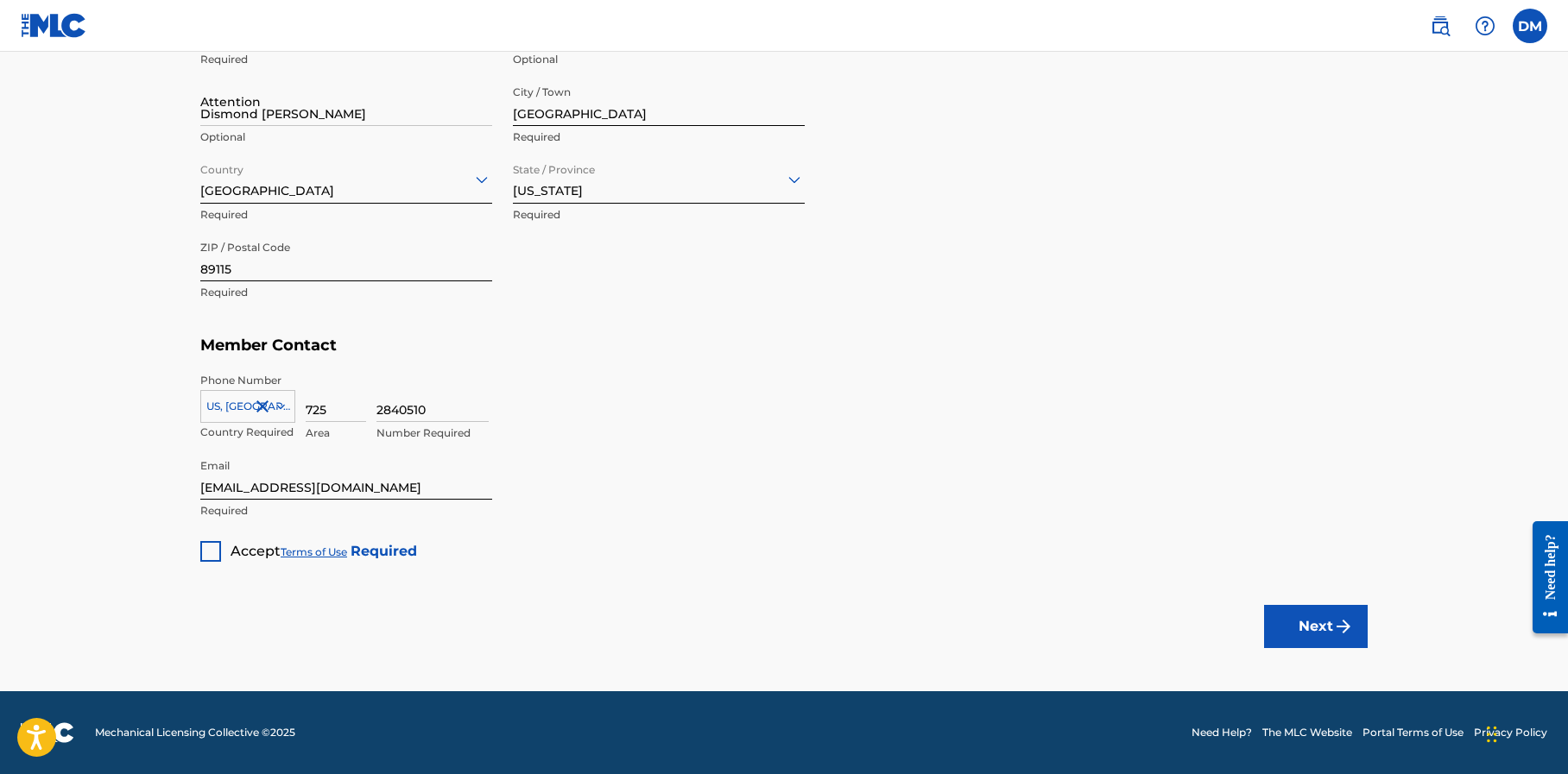
click at [213, 547] on div at bounding box center [211, 552] width 21 height 21
click at [1285, 625] on button "Next" at bounding box center [1316, 626] width 104 height 43
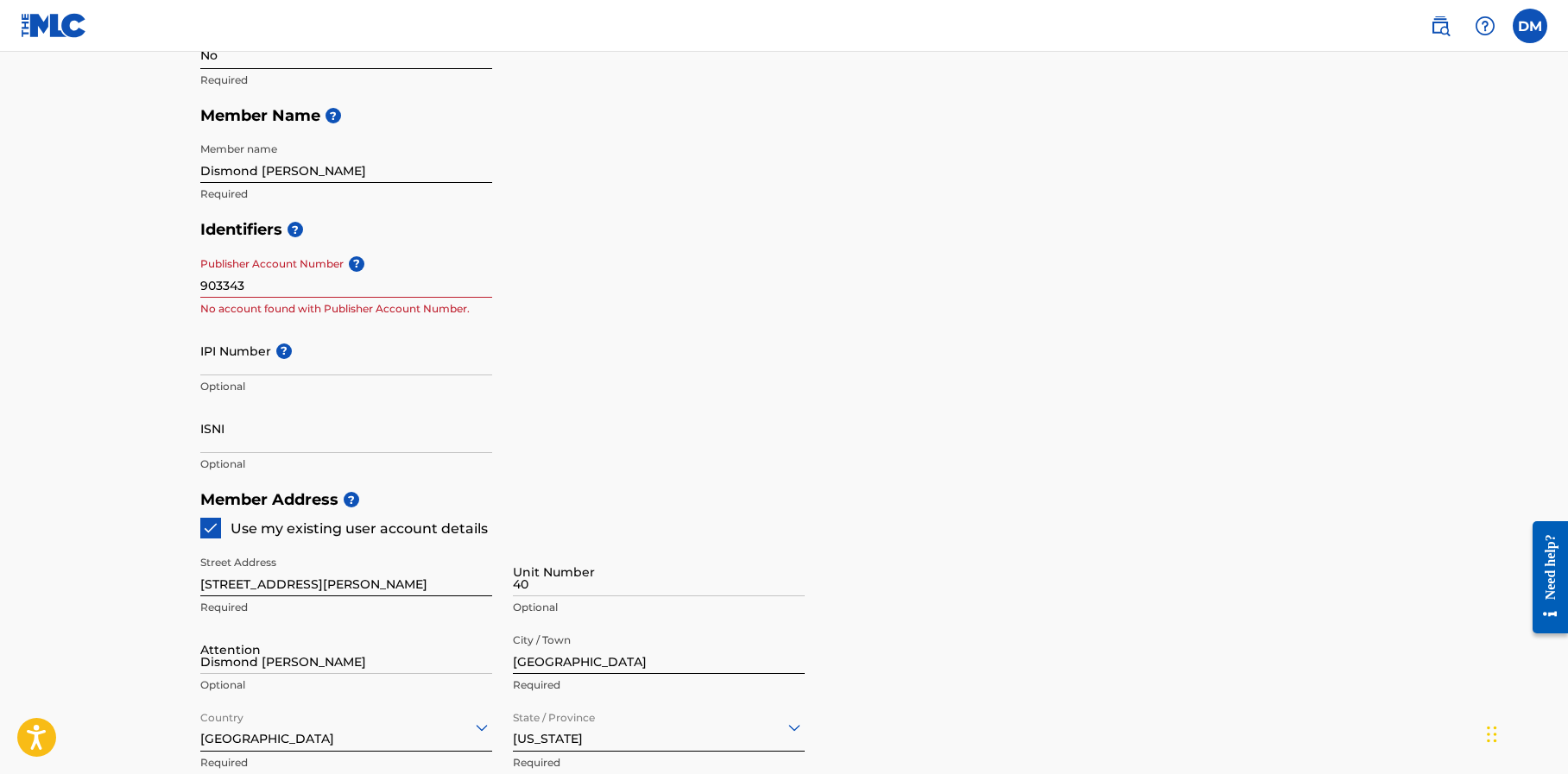
scroll to position [358, 0]
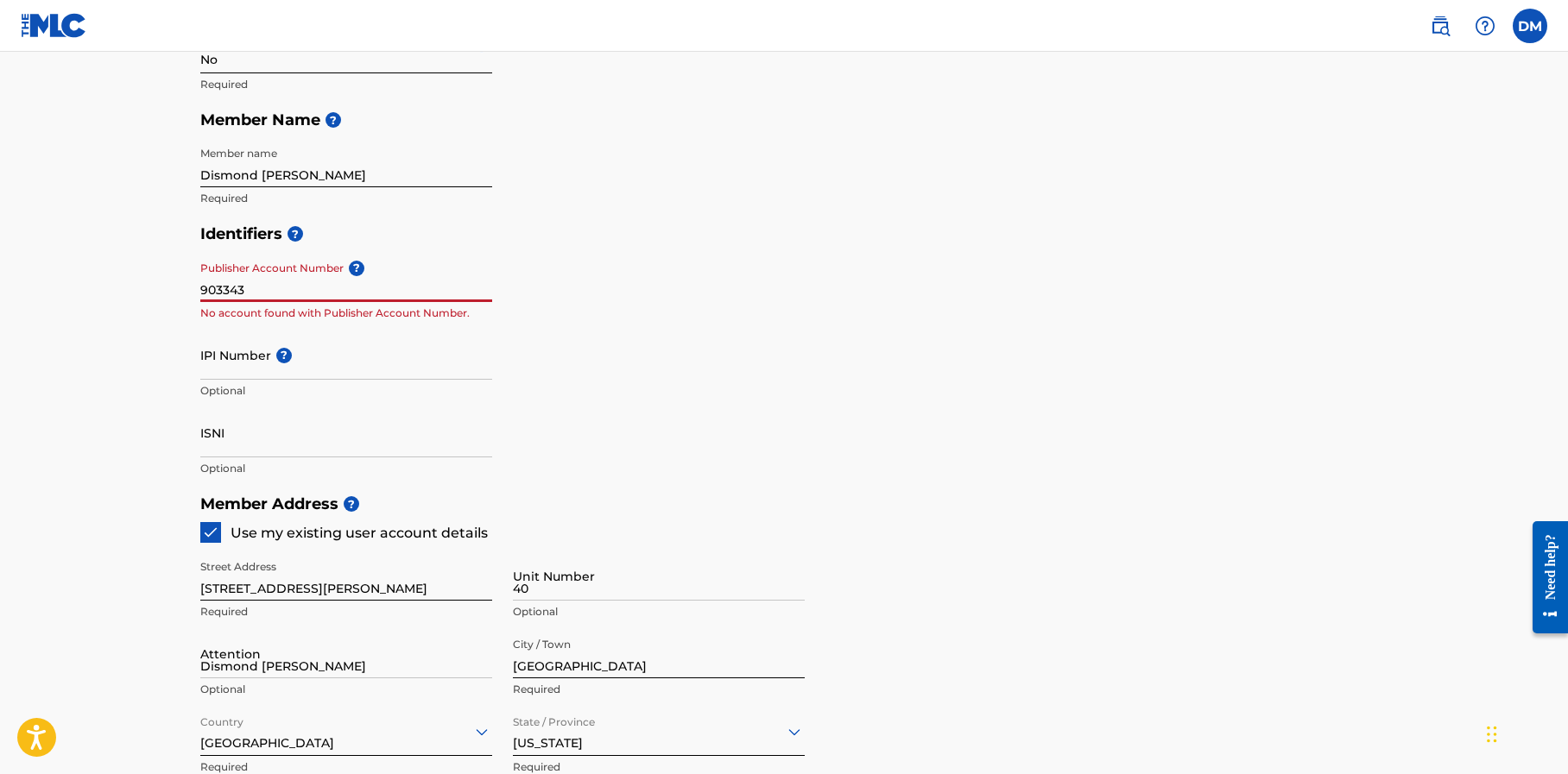
click at [252, 287] on input "903343" at bounding box center [347, 277] width 292 height 49
type input "9"
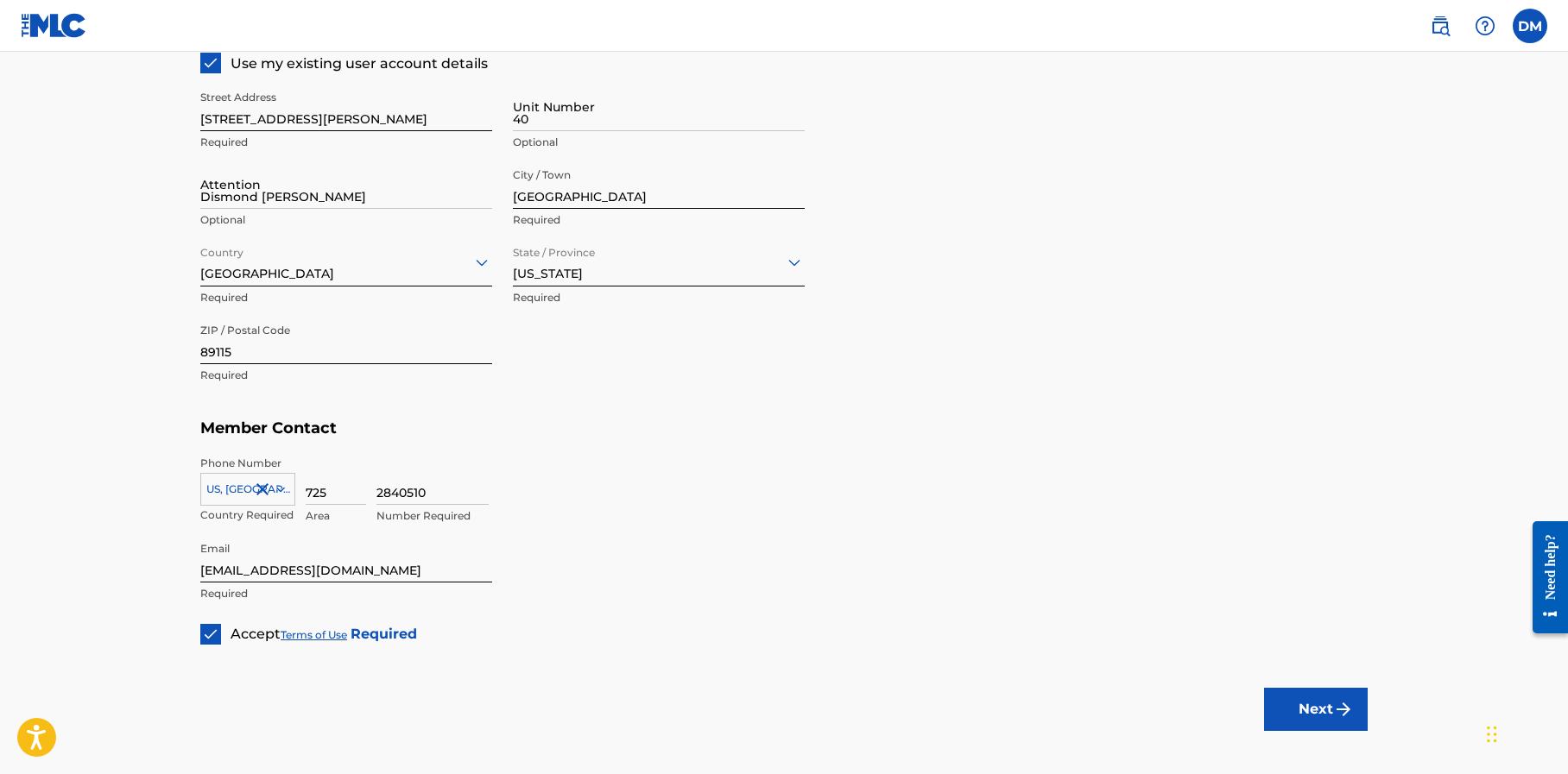
scroll to position [911, 0]
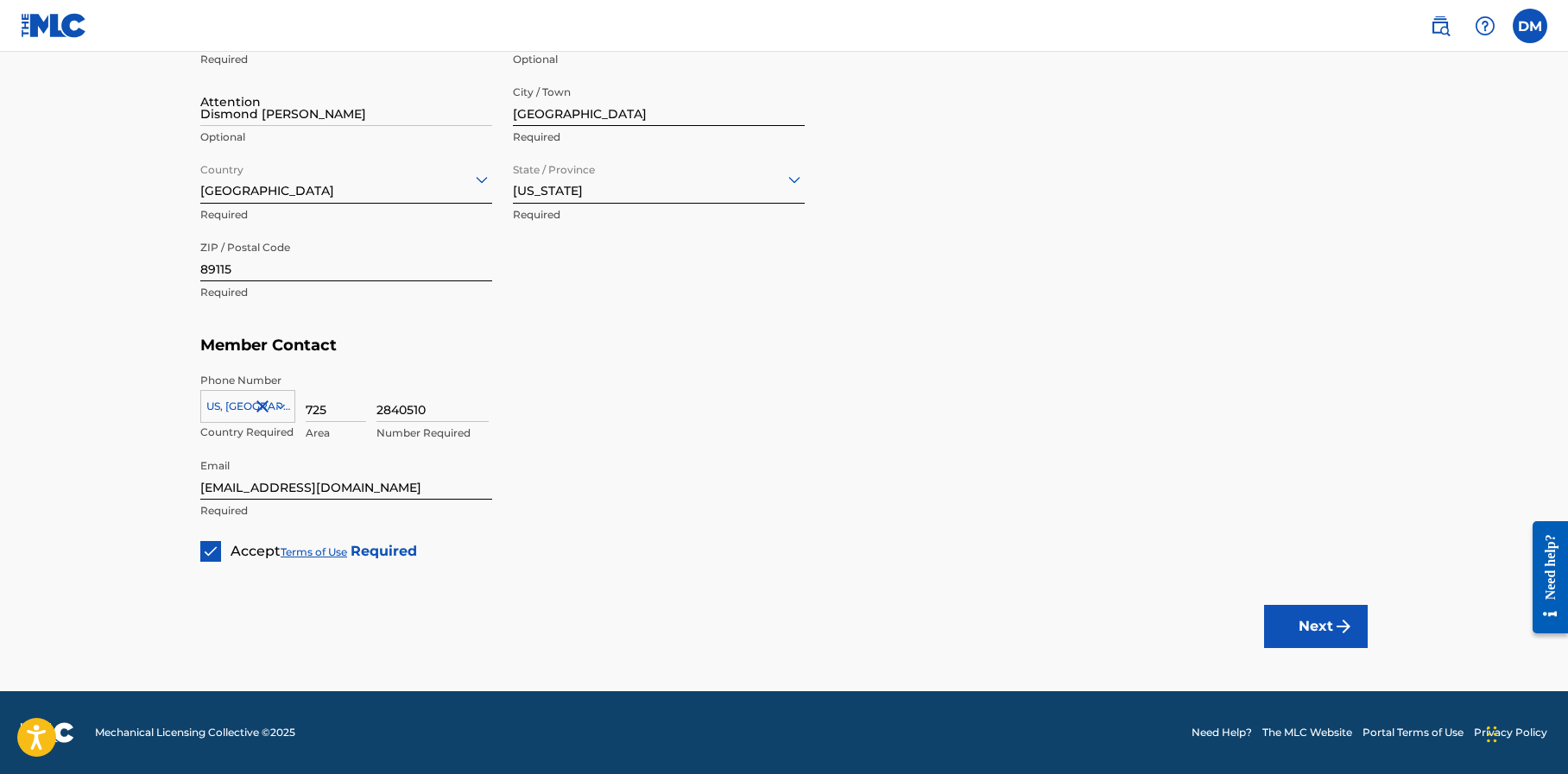
click at [1297, 615] on button "Next" at bounding box center [1316, 626] width 104 height 43
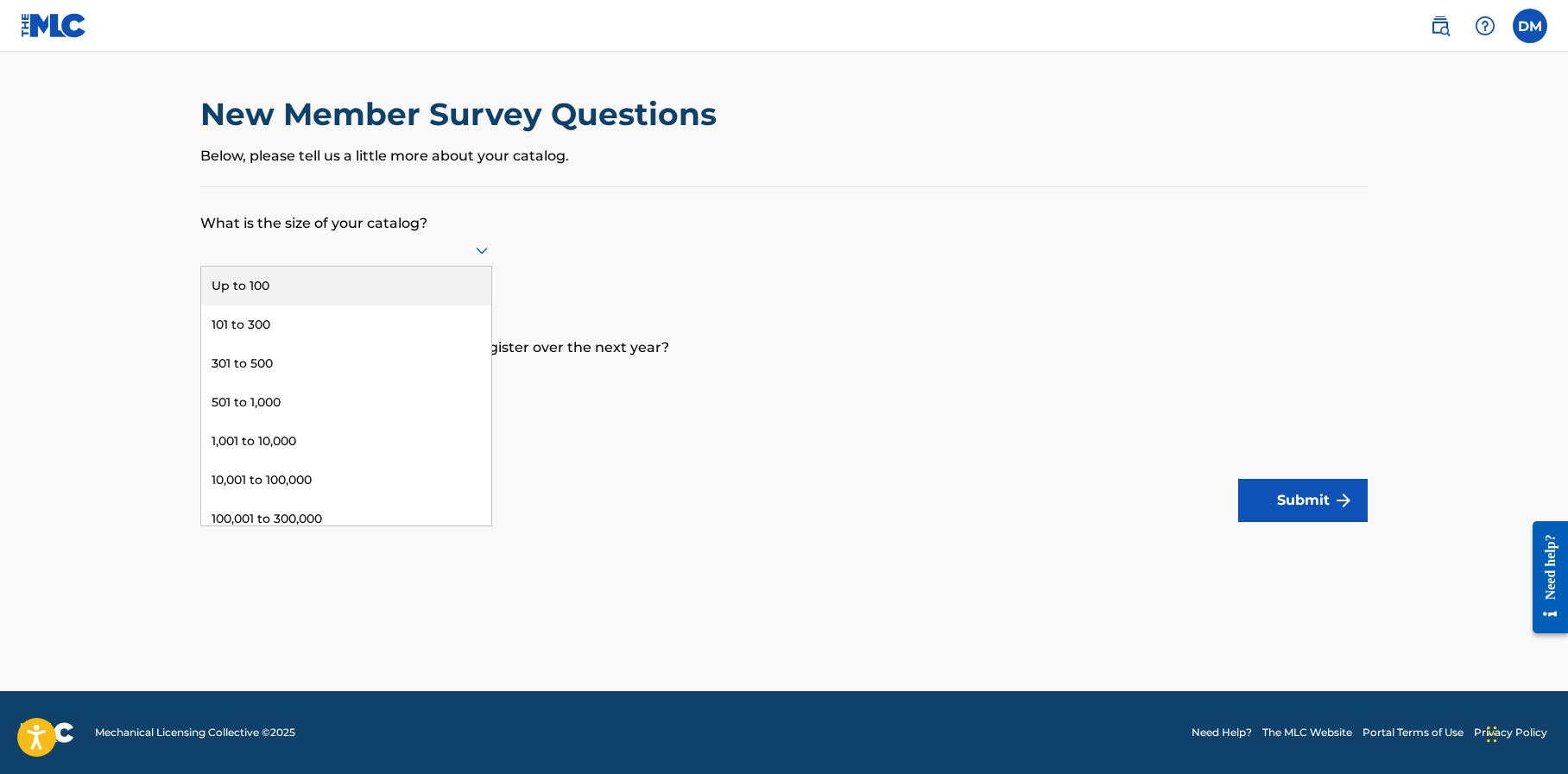
click at [472, 246] on icon at bounding box center [482, 250] width 21 height 21
click at [447, 274] on div "Up to 100" at bounding box center [347, 286] width 290 height 39
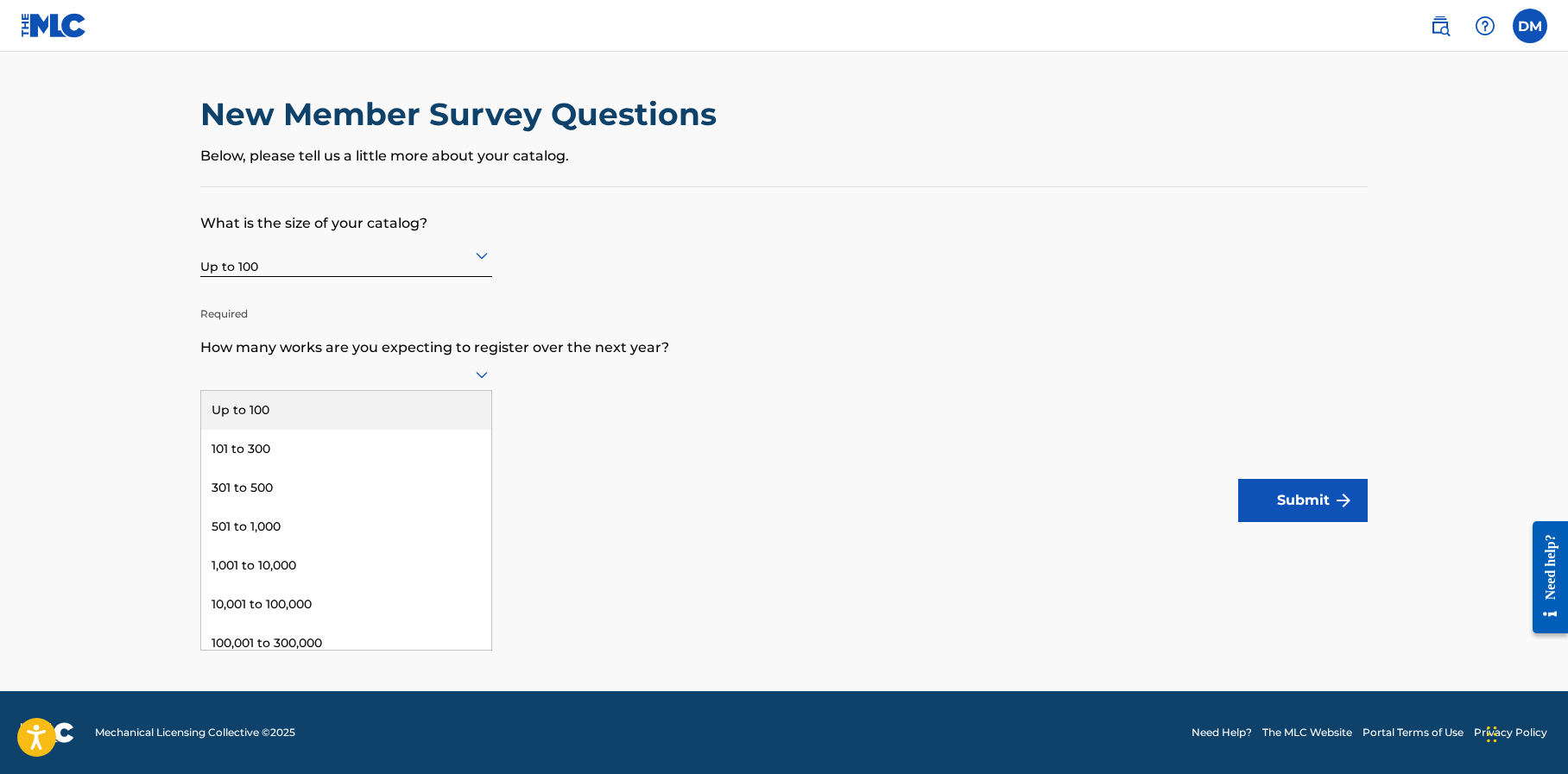
click at [473, 370] on icon at bounding box center [482, 375] width 21 height 21
click at [421, 400] on div "Up to 100" at bounding box center [347, 410] width 290 height 39
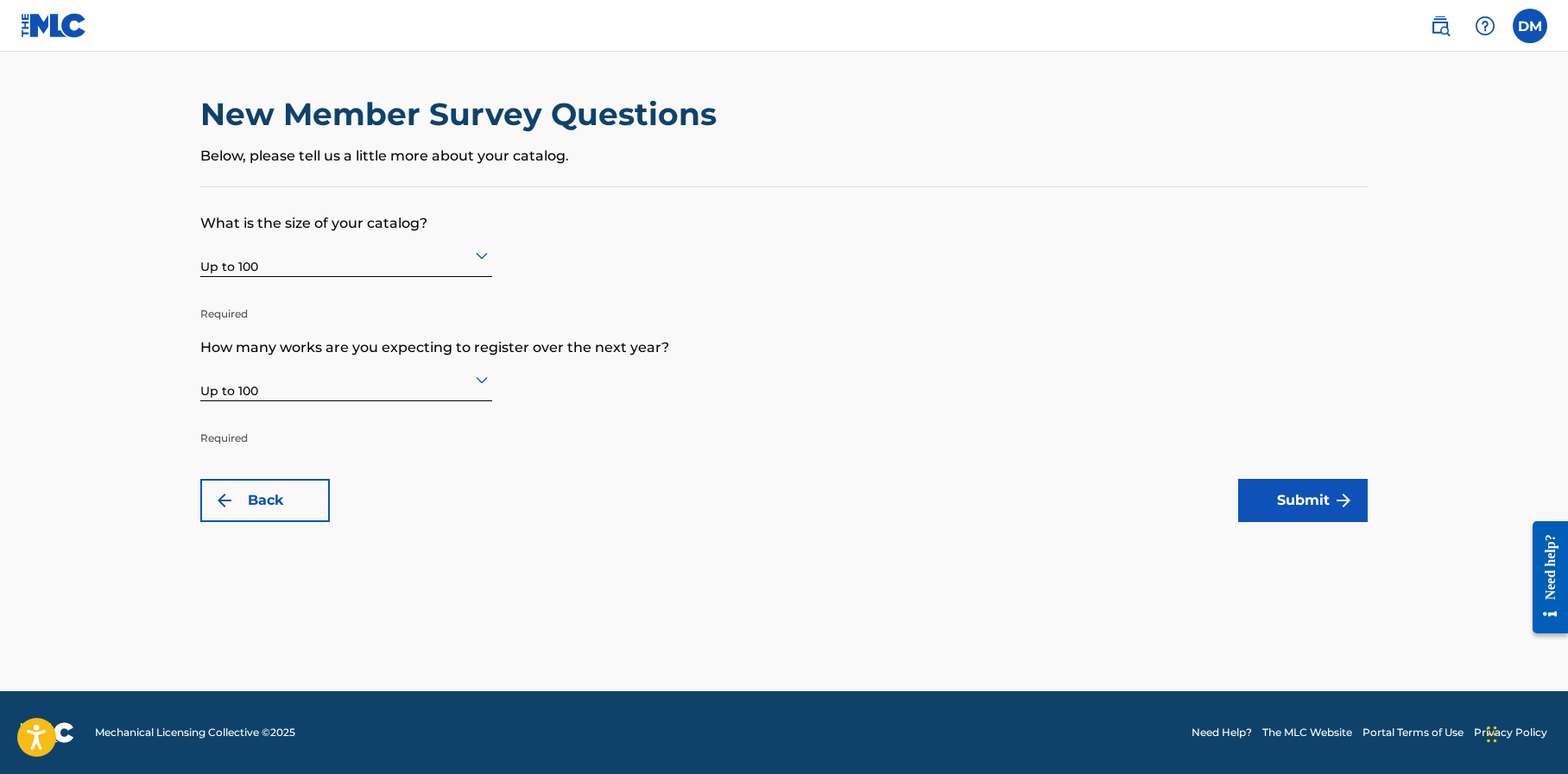
click at [1329, 501] on button "Submit" at bounding box center [1303, 500] width 130 height 43
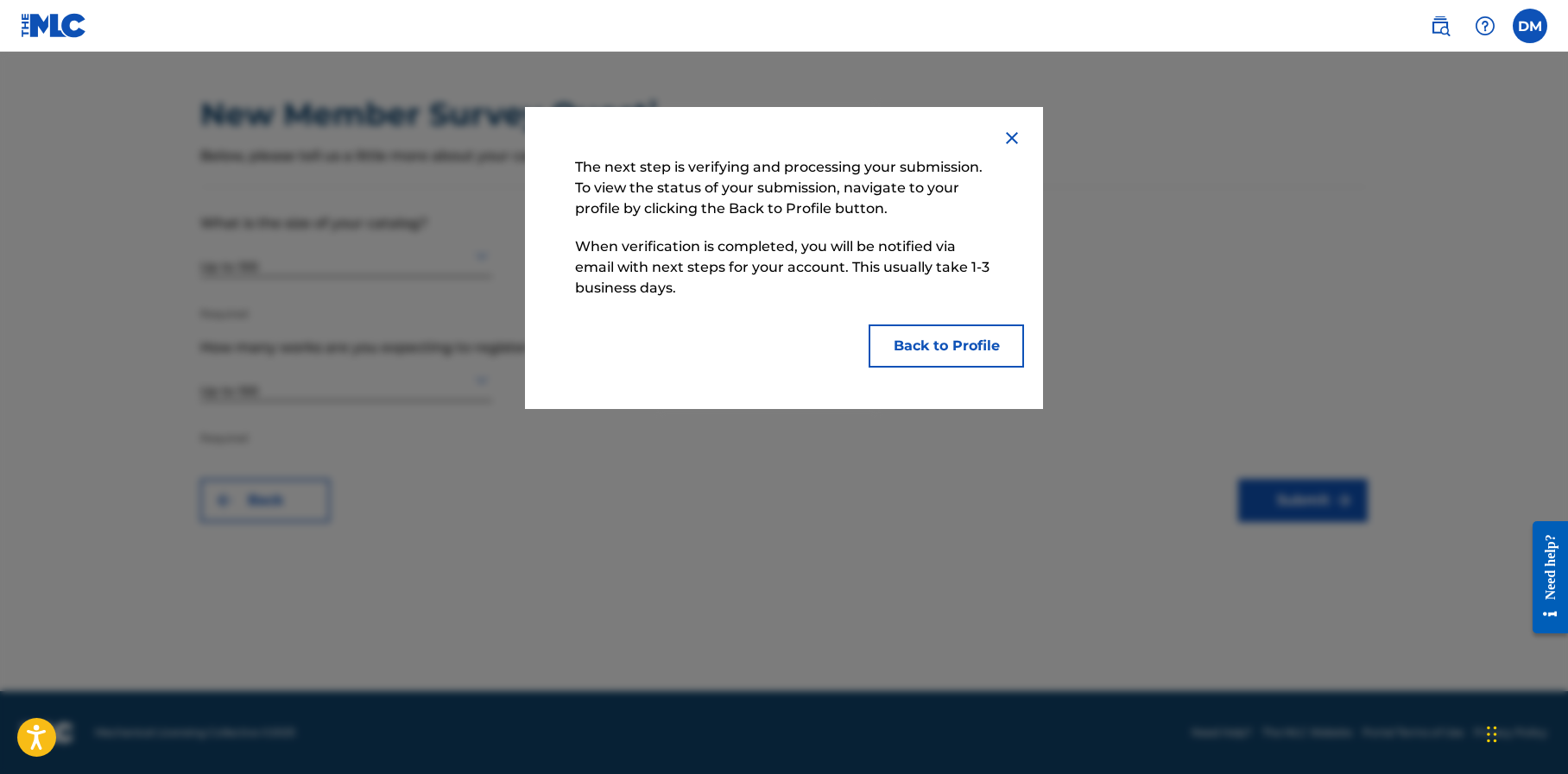
click at [981, 346] on button "Back to Profile" at bounding box center [947, 346] width 155 height 43
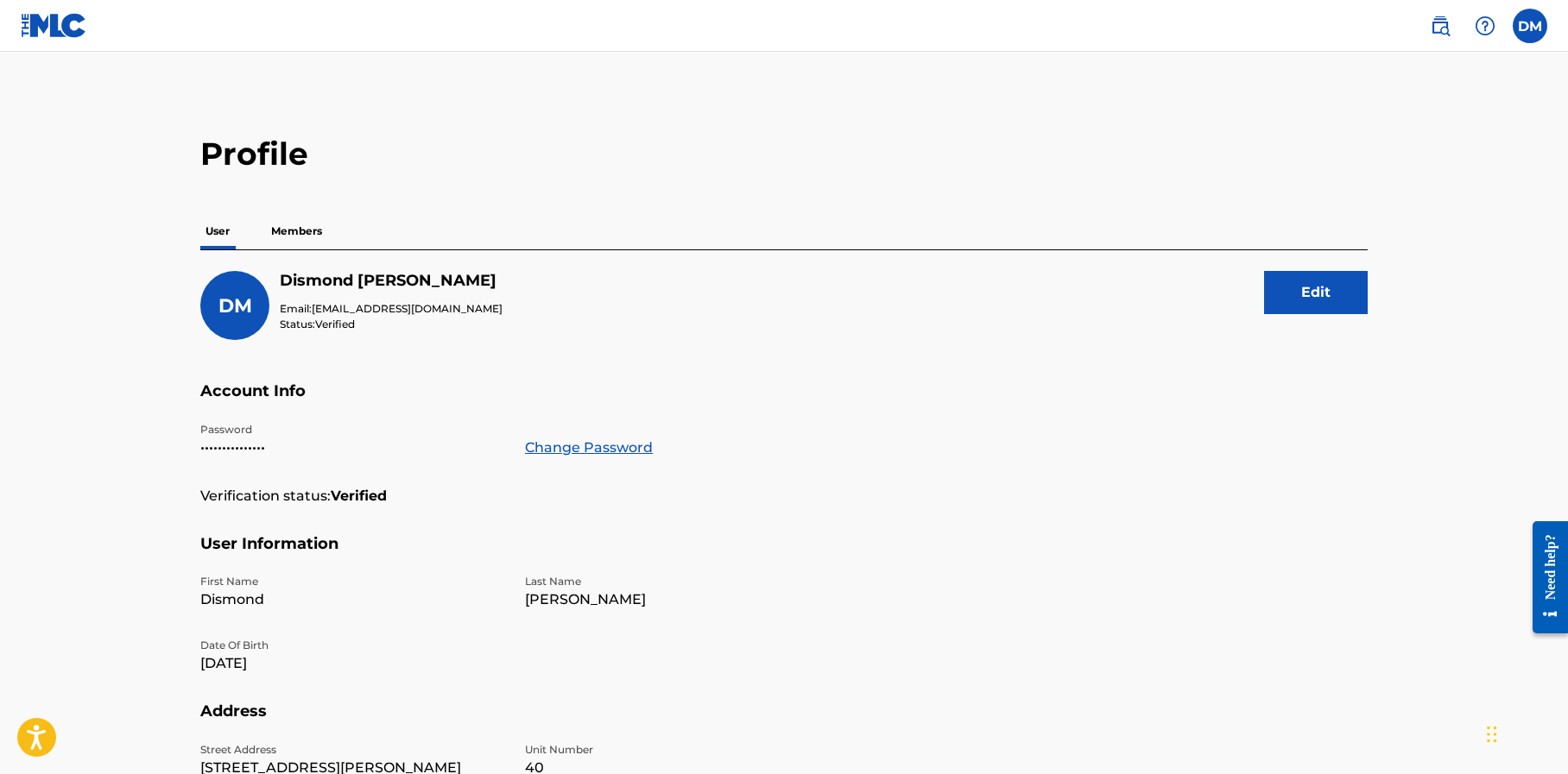
click at [310, 231] on p "Members" at bounding box center [296, 232] width 61 height 36
